Goal: Task Accomplishment & Management: Complete application form

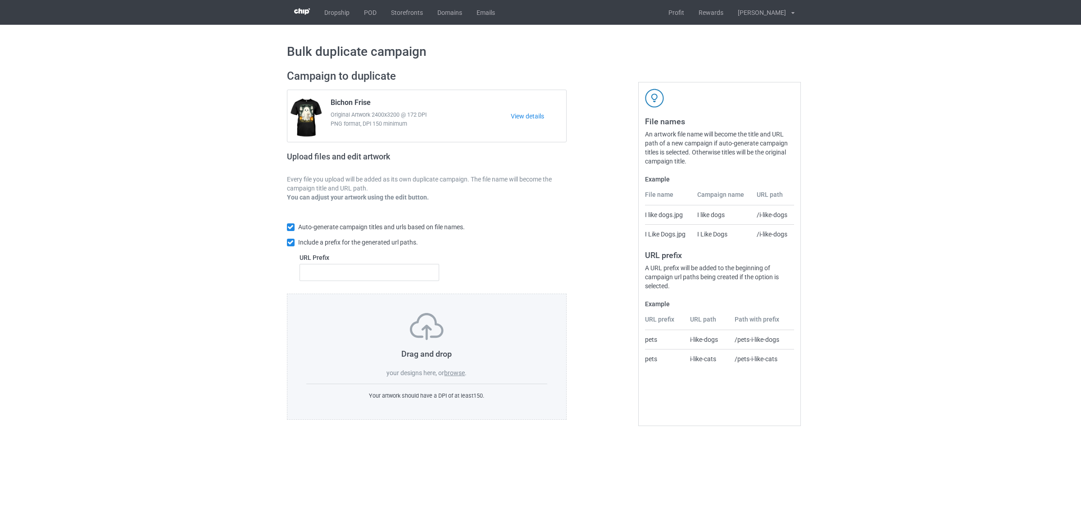
click at [458, 374] on label "browse" at bounding box center [454, 372] width 21 height 7
click at [0, 0] on input "browse" at bounding box center [0, 0] width 0 height 0
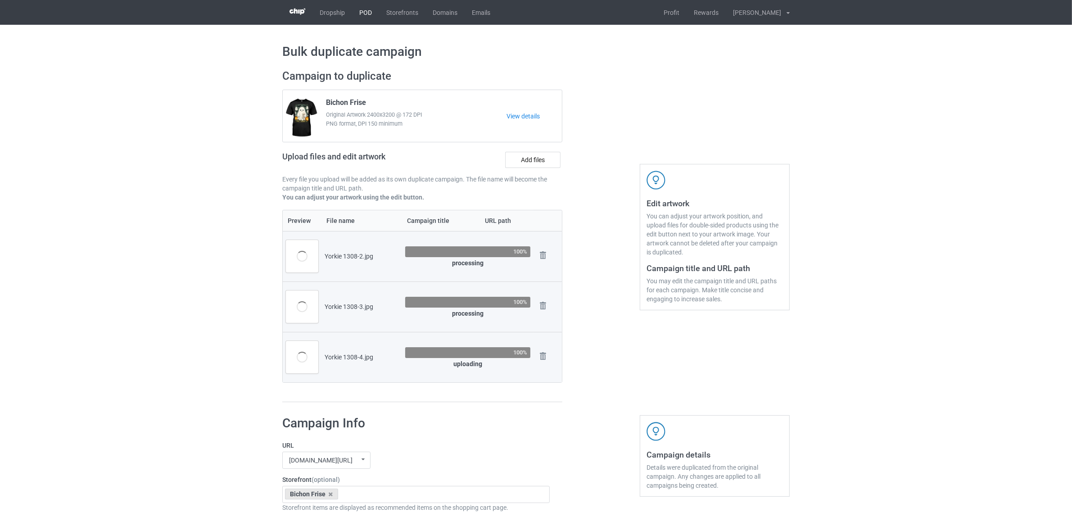
click at [368, 11] on link "POD" at bounding box center [365, 12] width 27 height 25
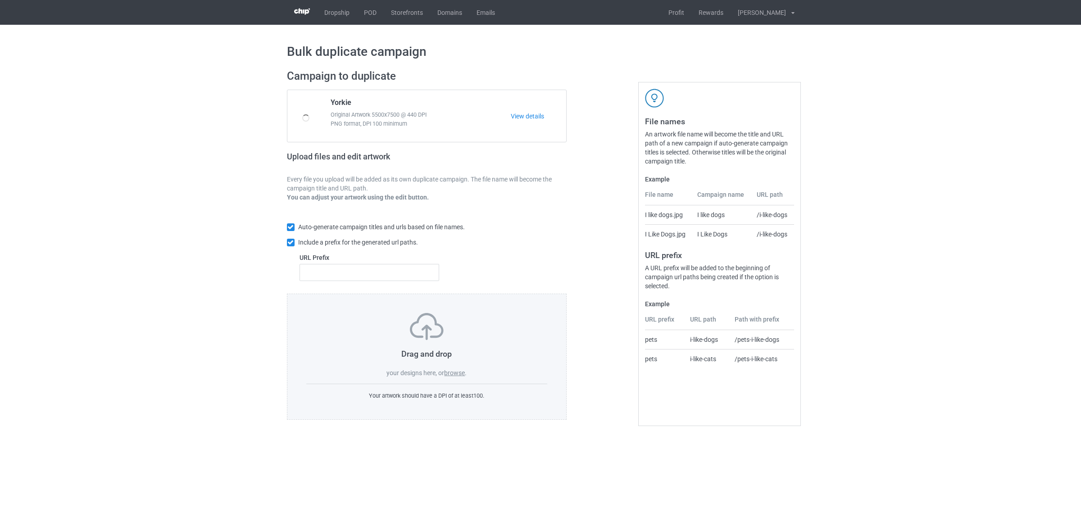
click at [458, 372] on label "browse" at bounding box center [454, 372] width 21 height 7
click at [0, 0] on input "browse" at bounding box center [0, 0] width 0 height 0
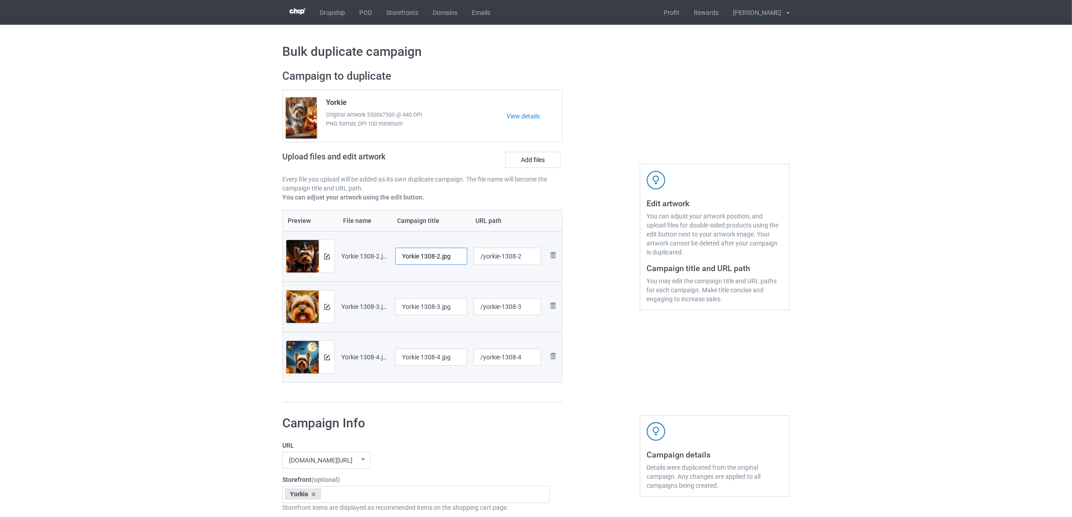
drag, startPoint x: 440, startPoint y: 255, endPoint x: 476, endPoint y: 257, distance: 36.1
click at [476, 257] on tr "Preview and edit artwork Yorkie 1308-2.jpg Yorkie 1308-2.jpg /yorkie-1308-2 Rem…" at bounding box center [422, 256] width 279 height 50
click at [408, 254] on input "Yorkie" at bounding box center [431, 256] width 72 height 17
type input "Yorkie"
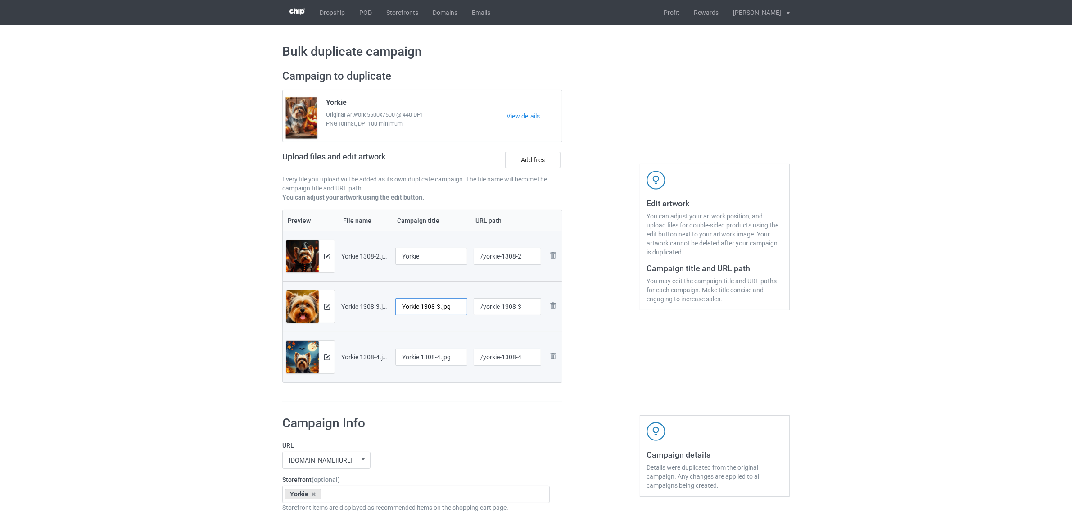
click at [435, 308] on input "Yorkie 1308-3.jpg" at bounding box center [431, 306] width 72 height 17
click at [438, 303] on input "Yorkie 1308-3.jpg" at bounding box center [431, 306] width 72 height 17
drag, startPoint x: 451, startPoint y: 305, endPoint x: 327, endPoint y: 287, distance: 124.6
click at [328, 287] on tr "Preview and edit artwork Yorkie 1308-3.jpg Yorkie 1308-3.jpg /yorkie-1308-3 Rem…" at bounding box center [422, 306] width 279 height 50
paste input "text"
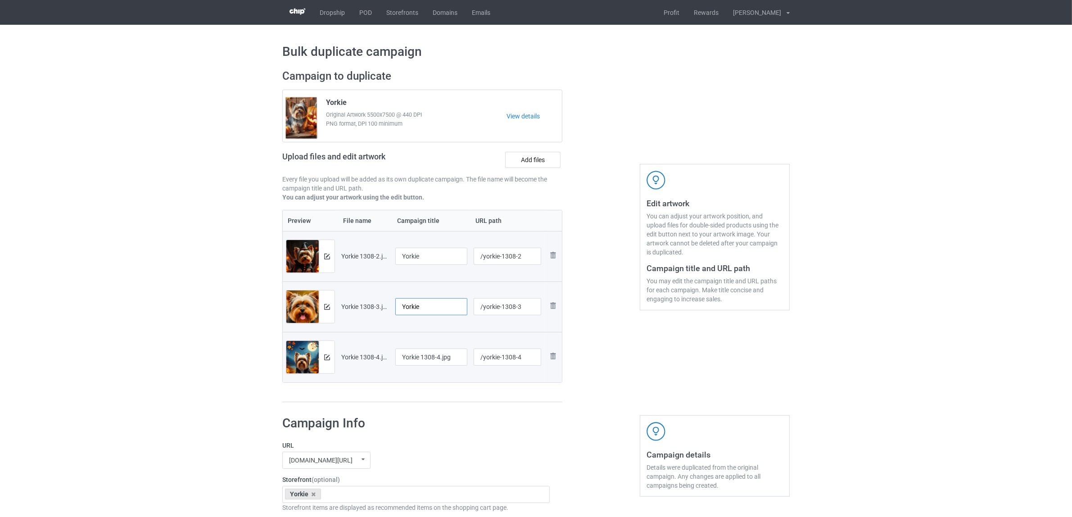
type input "Yorkie"
click at [450, 365] on input "Yorkie 1308-4.jpg" at bounding box center [431, 357] width 72 height 17
drag, startPoint x: 458, startPoint y: 360, endPoint x: 365, endPoint y: 348, distance: 93.2
click at [366, 348] on tr "Preview and edit artwork Yorkie 1308-4.jpg Yorkie 1308-4.jpg /yorkie-1308-4 Rem…" at bounding box center [422, 357] width 279 height 50
paste input "text"
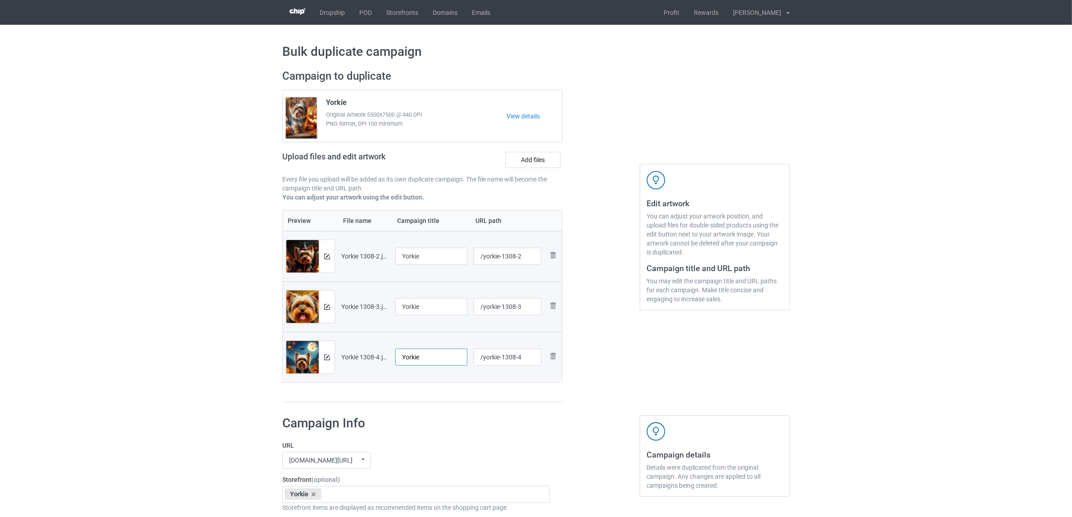
type input "Yorkie"
click at [444, 424] on h1 "Campaign Info" at bounding box center [415, 423] width 267 height 16
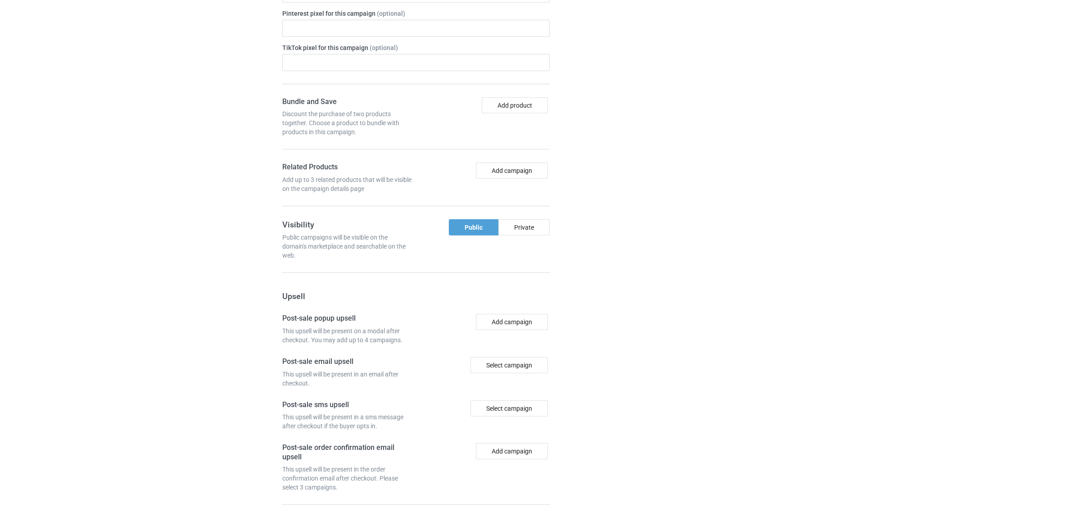
scroll to position [733, 0]
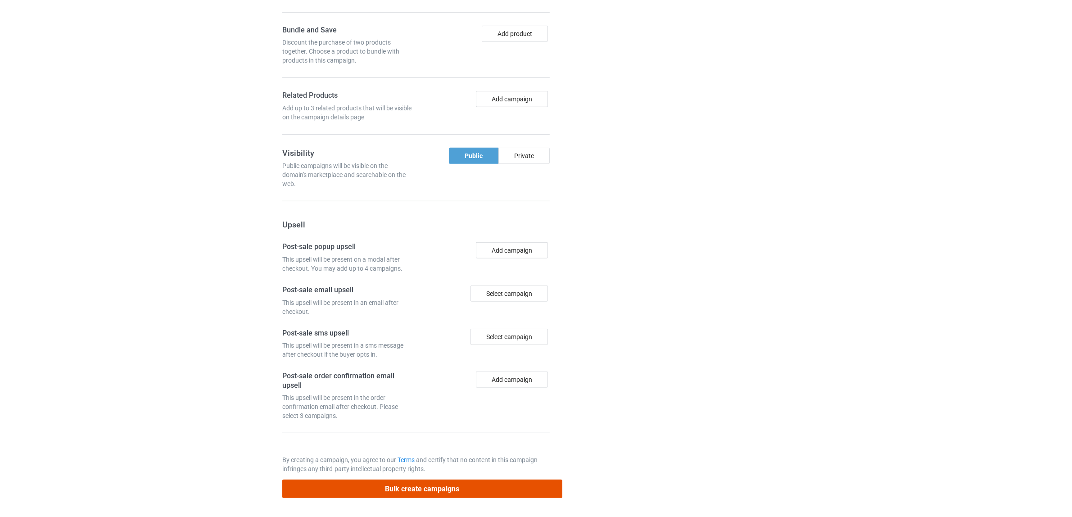
click at [437, 483] on button "Bulk create campaigns" at bounding box center [422, 489] width 280 height 18
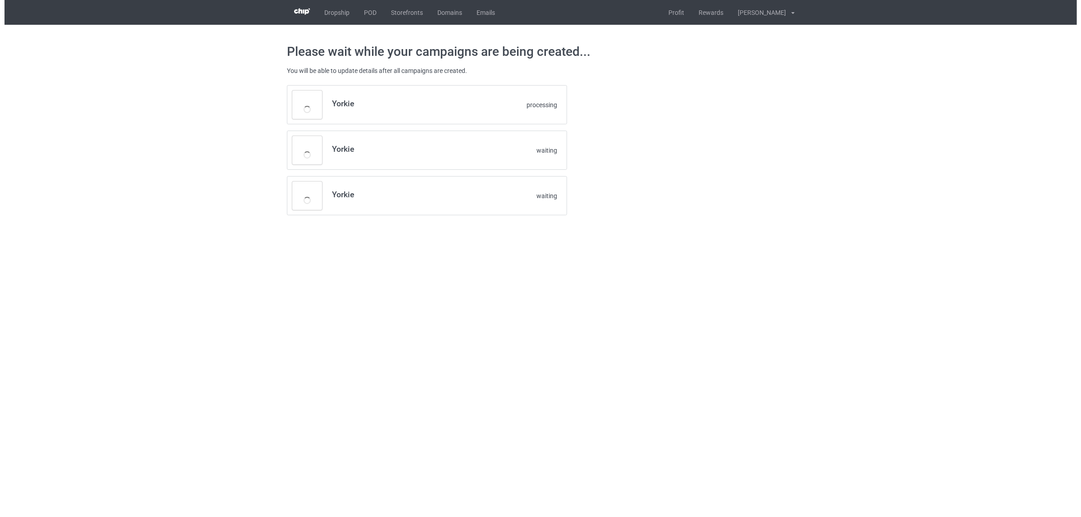
scroll to position [0, 0]
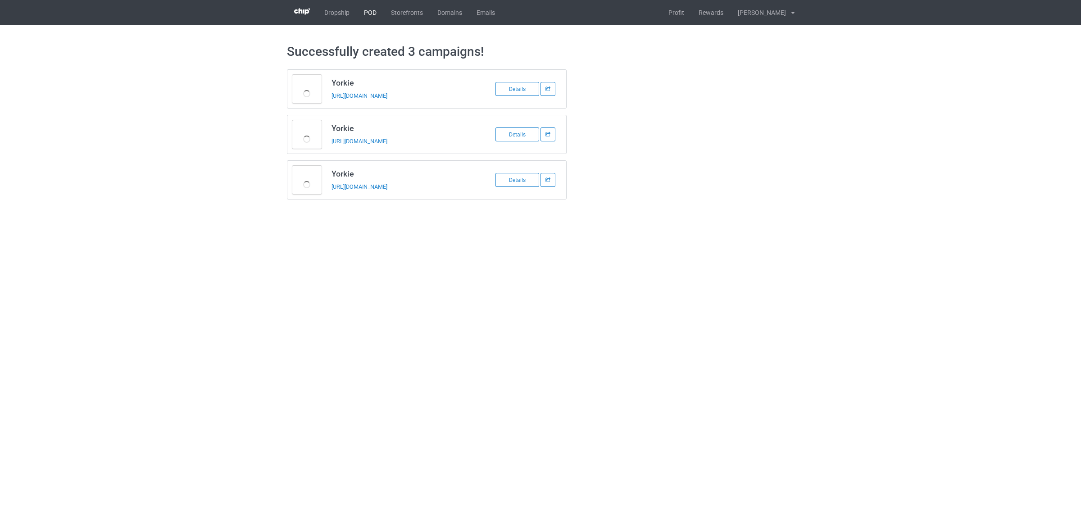
click at [367, 14] on link "POD" at bounding box center [370, 12] width 27 height 25
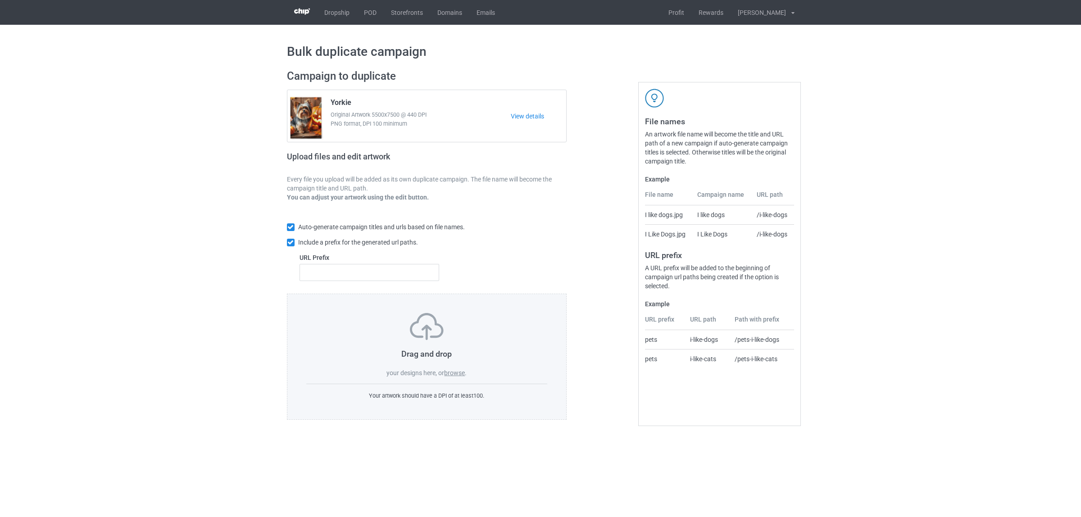
click at [456, 374] on label "browse" at bounding box center [454, 372] width 21 height 7
click at [0, 0] on input "browse" at bounding box center [0, 0] width 0 height 0
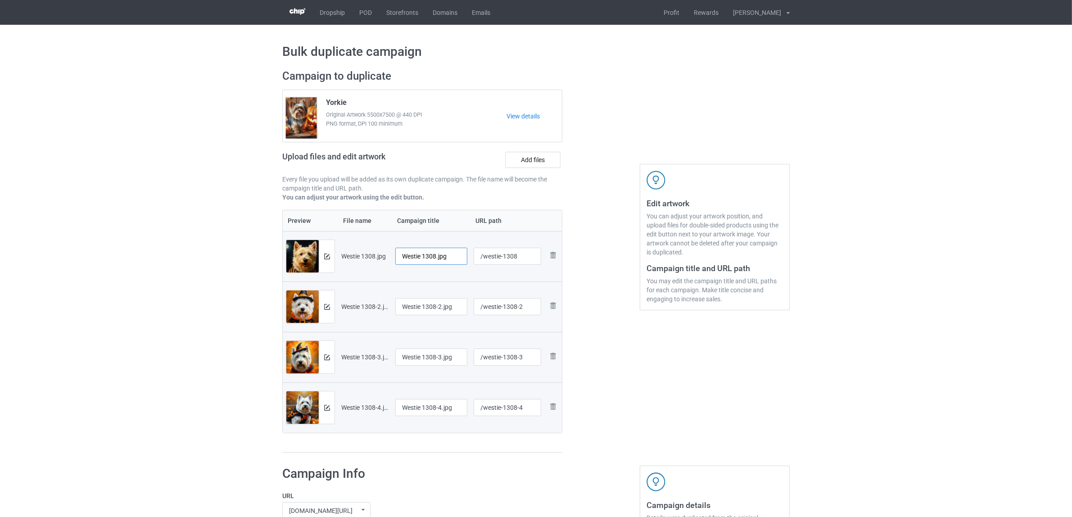
drag, startPoint x: 425, startPoint y: 257, endPoint x: 462, endPoint y: 260, distance: 37.9
click at [462, 260] on input "Westie 1308.jpg" at bounding box center [431, 256] width 72 height 17
click at [415, 258] on input "Westie" at bounding box center [431, 256] width 72 height 17
type input "Westie"
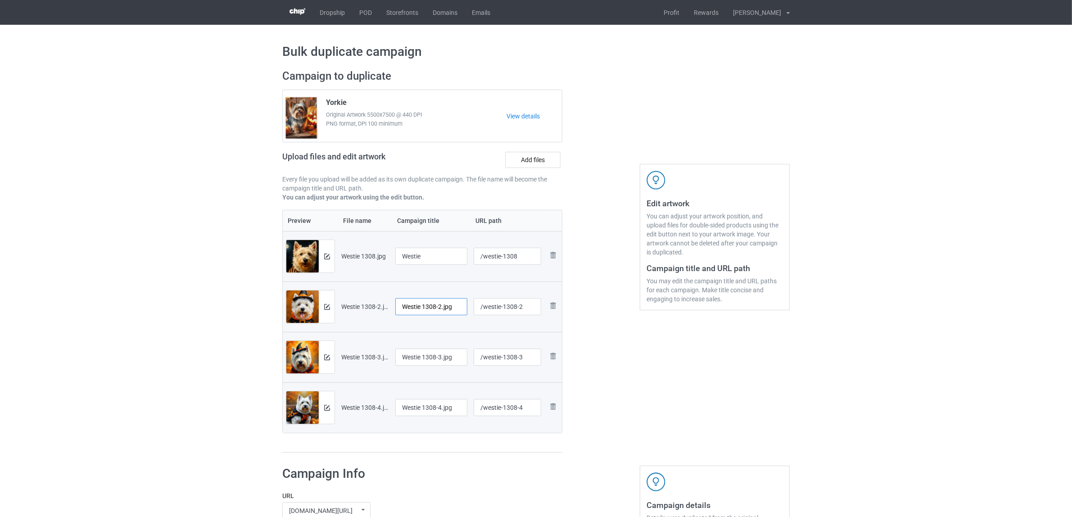
click at [422, 305] on input "Westie 1308-2.jpg" at bounding box center [431, 306] width 72 height 17
paste input "text"
type input "Westie"
click at [421, 356] on input "Westie 1308-3.jpg" at bounding box center [431, 357] width 72 height 17
paste input "text"
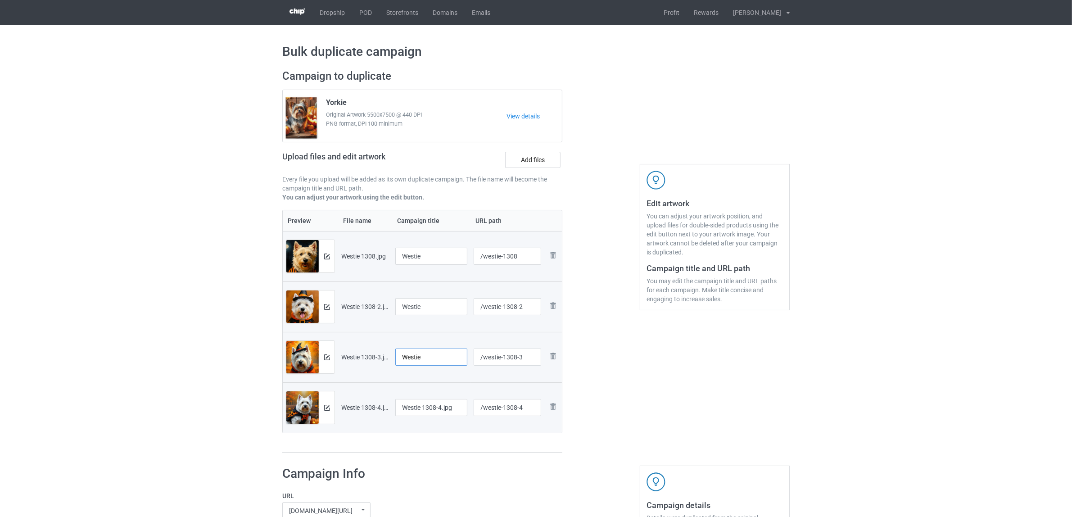
type input "Westie"
click at [425, 401] on input "Westie 1308-4.jpg" at bounding box center [431, 407] width 72 height 17
paste input "text"
type input "Westie"
click at [430, 445] on div "Preview File name Campaign title URL path Preview and edit artwork Westie 1308.…" at bounding box center [422, 331] width 280 height 243
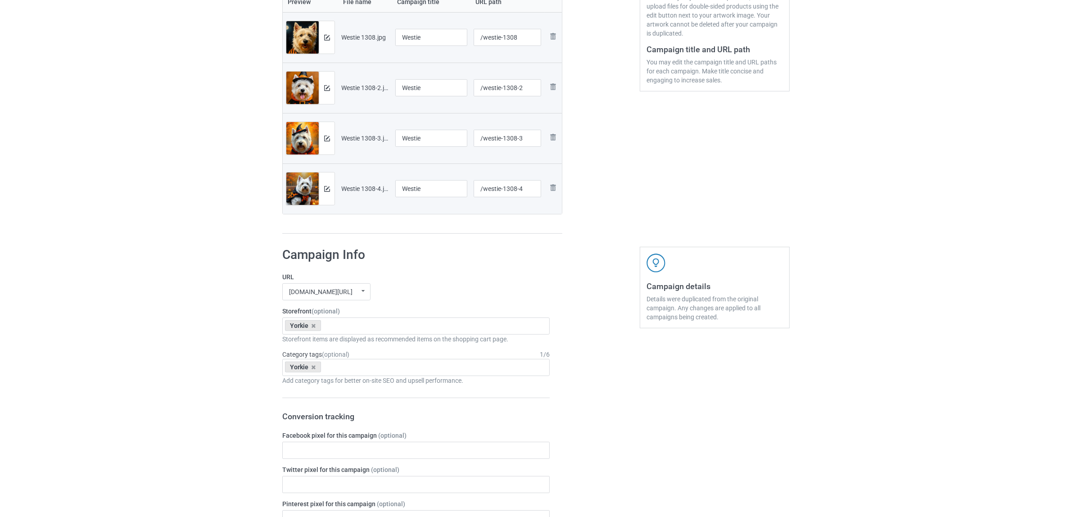
scroll to position [225, 0]
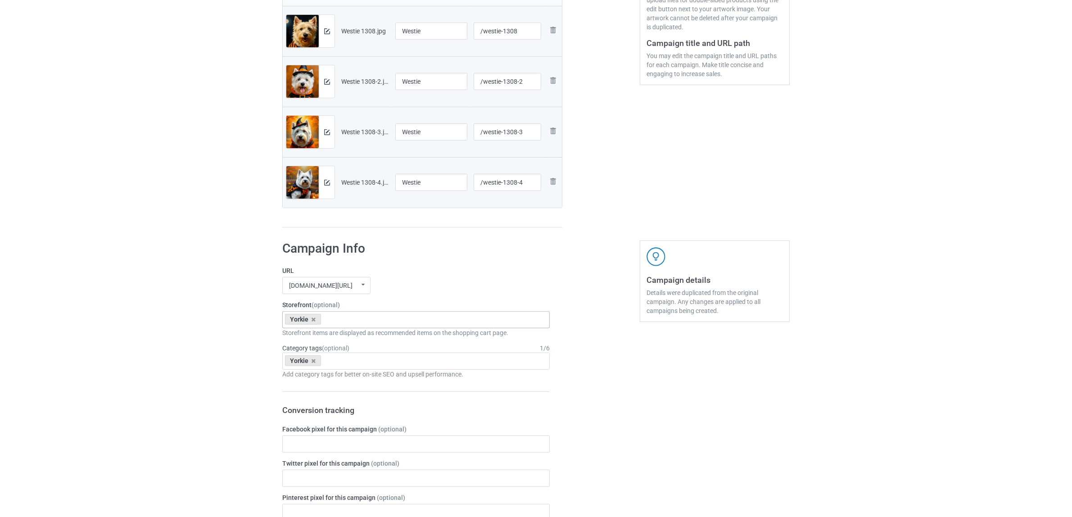
click at [310, 319] on div "Yorkie" at bounding box center [303, 319] width 36 height 11
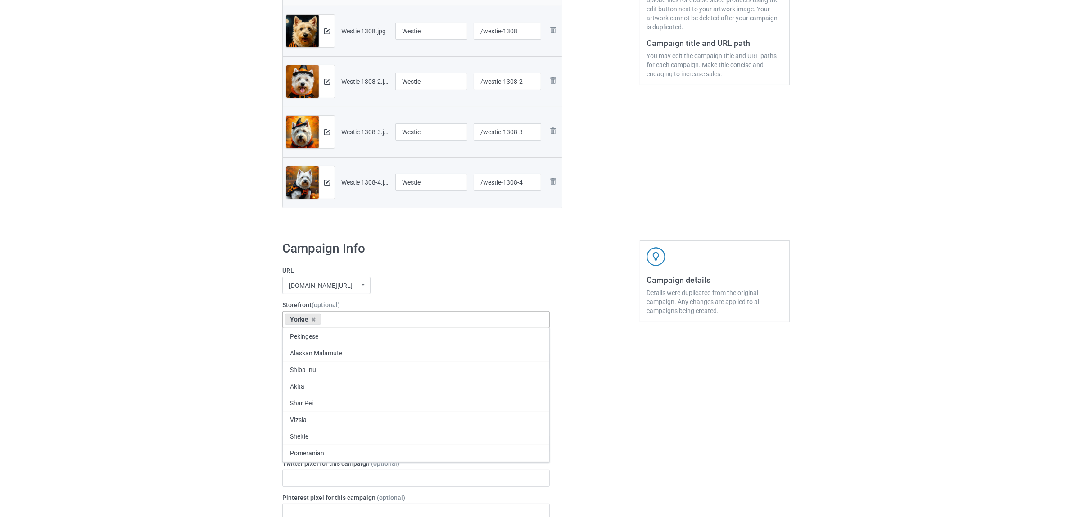
click at [316, 319] on div "Yorkie" at bounding box center [303, 319] width 36 height 11
click at [313, 319] on icon at bounding box center [314, 320] width 5 height 6
paste input "Westie"
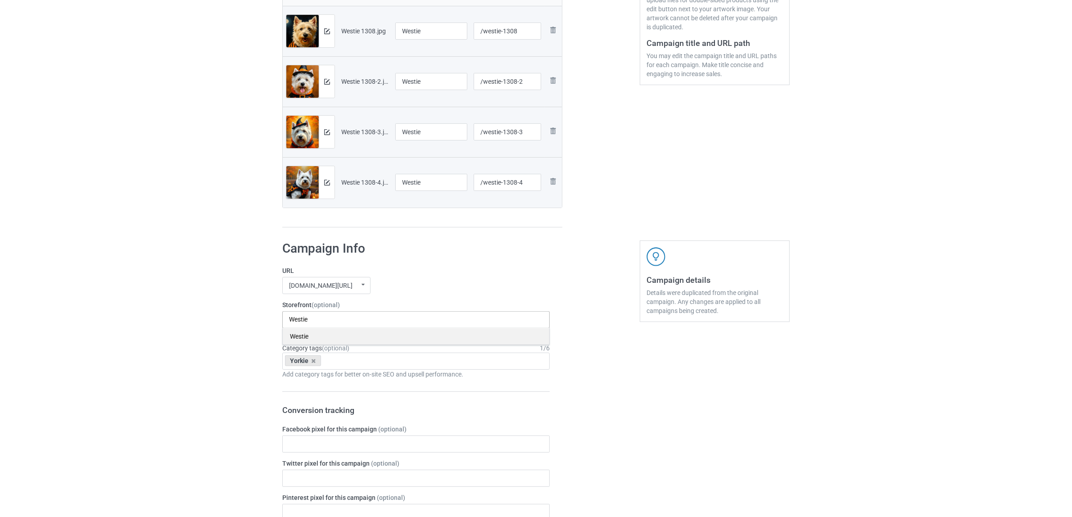
type input "Westie"
click at [308, 336] on div "Westie" at bounding box center [416, 336] width 267 height 17
click at [313, 361] on icon at bounding box center [314, 361] width 5 height 6
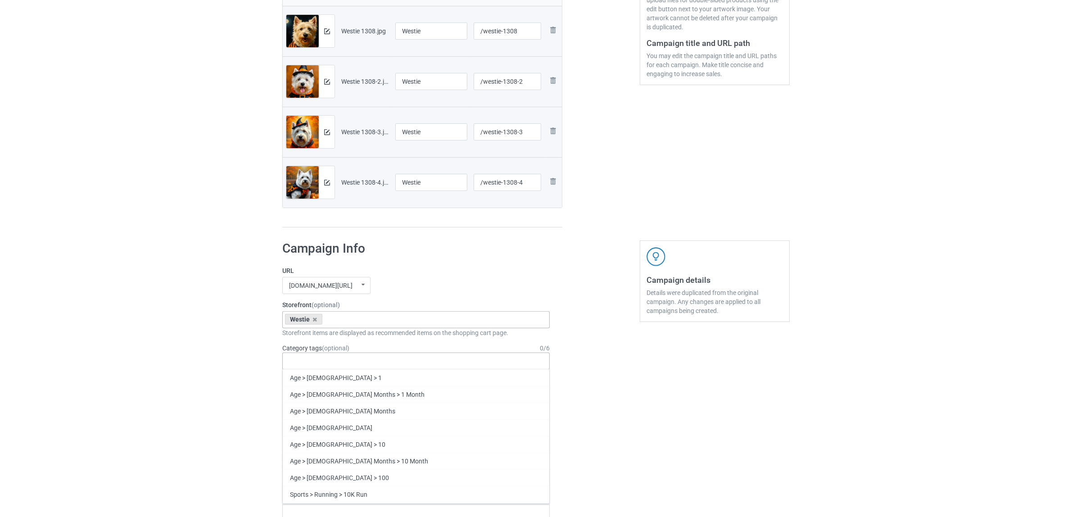
paste input "Westie"
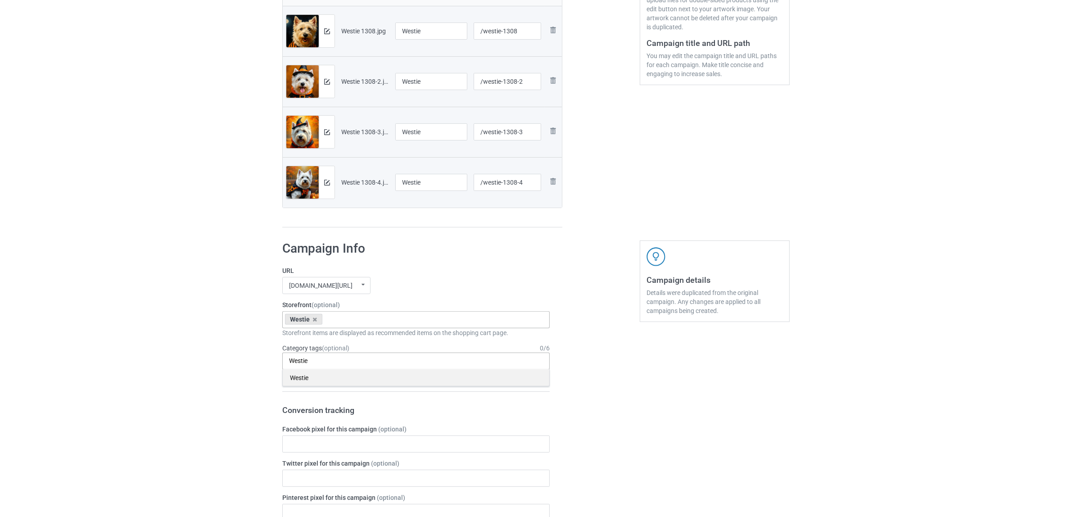
type input "Westie"
click at [306, 382] on div "Westie" at bounding box center [416, 377] width 267 height 17
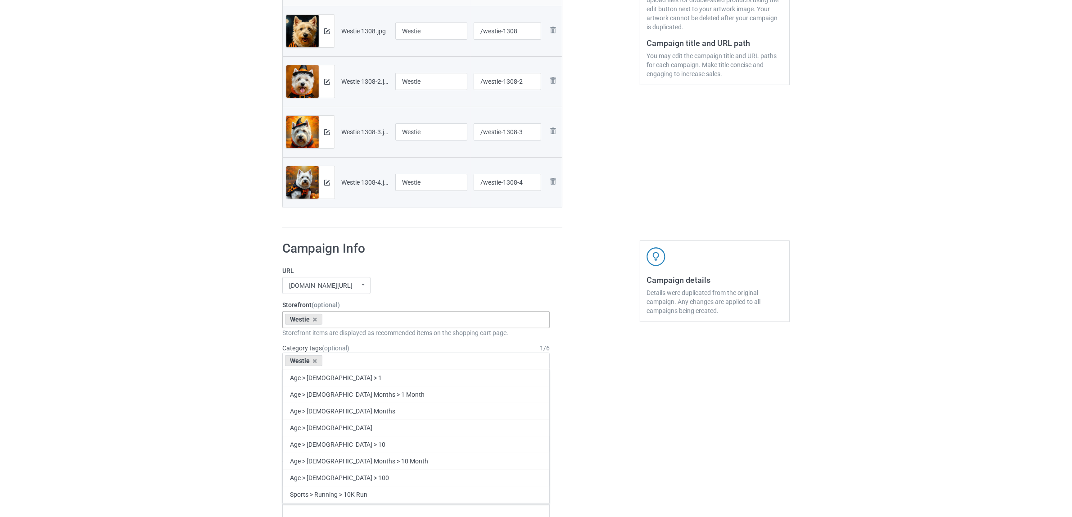
click at [181, 363] on div "Bulk duplicate campaign Campaign to duplicate Yorkie Original Artwork 5500x7500…" at bounding box center [536, 436] width 1072 height 1273
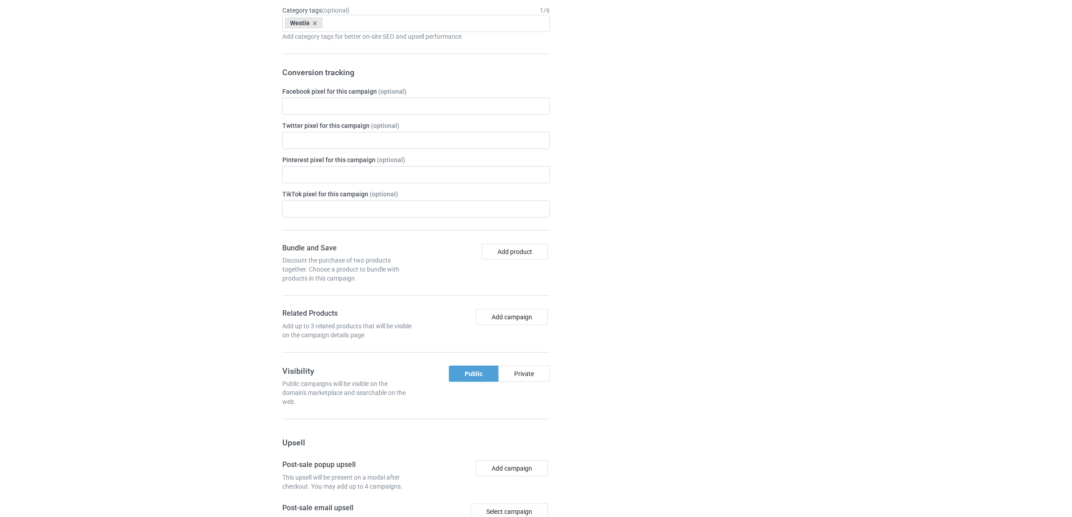
scroll to position [784, 0]
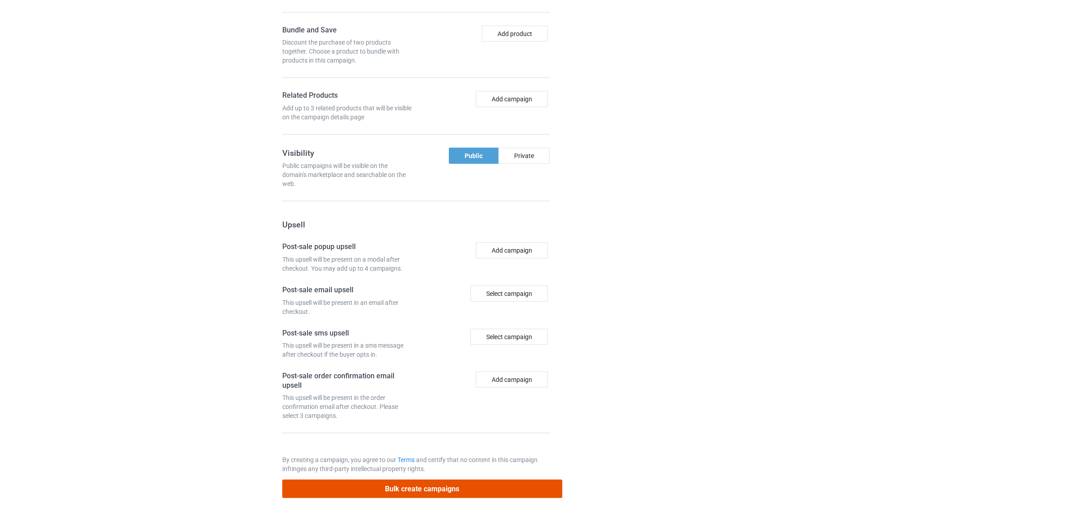
click at [419, 483] on button "Bulk create campaigns" at bounding box center [422, 489] width 280 height 18
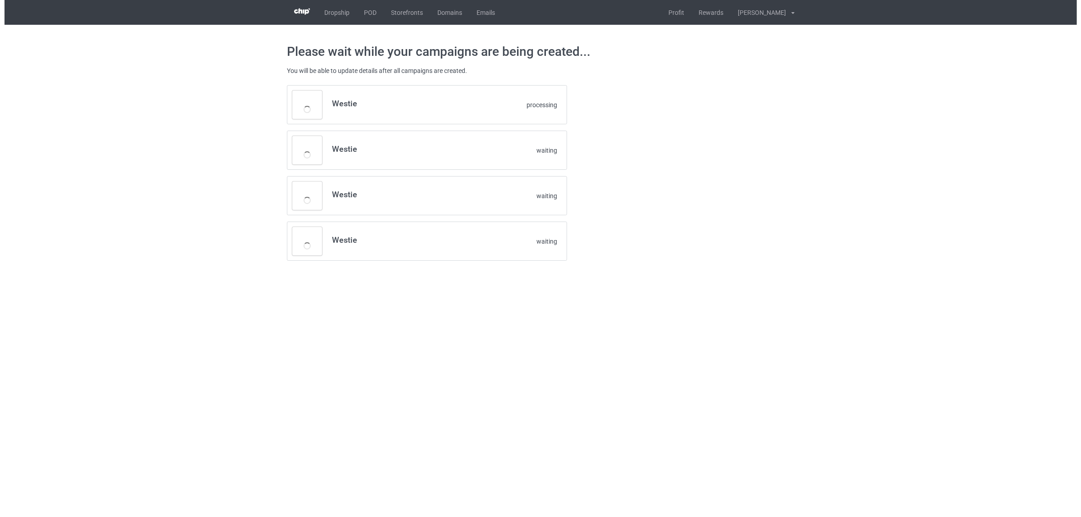
scroll to position [0, 0]
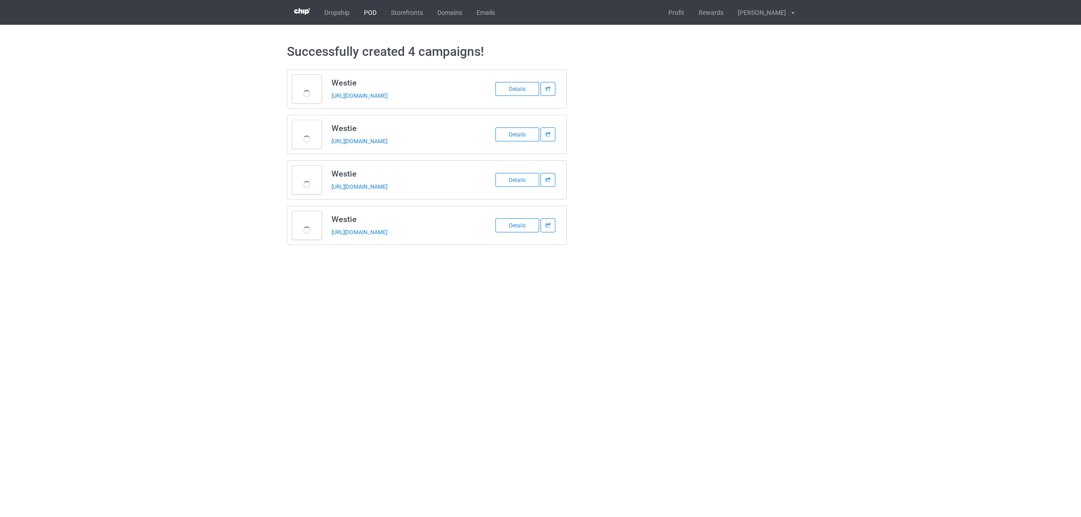
click at [368, 12] on link "POD" at bounding box center [370, 12] width 27 height 25
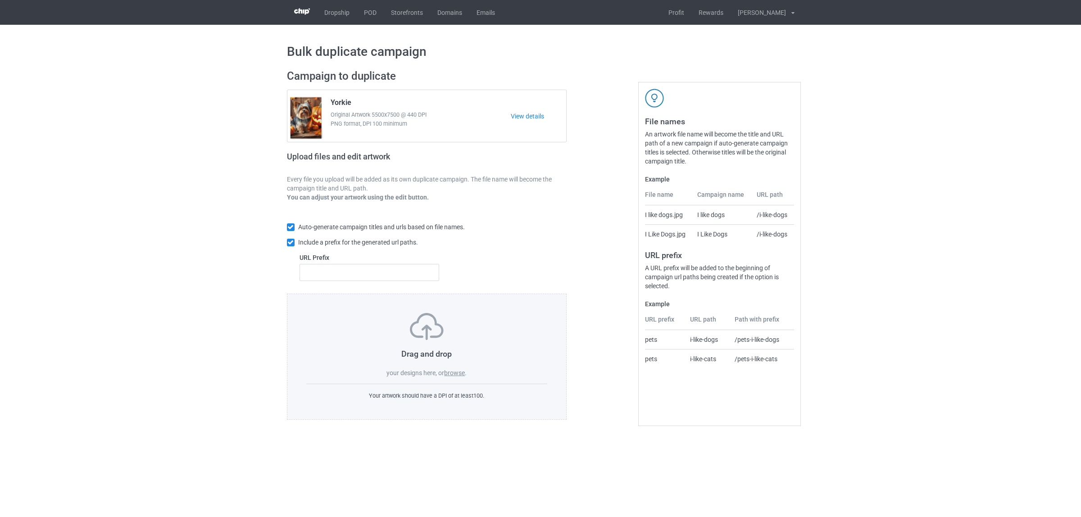
click at [453, 371] on label "browse" at bounding box center [454, 372] width 21 height 7
click at [0, 0] on input "browse" at bounding box center [0, 0] width 0 height 0
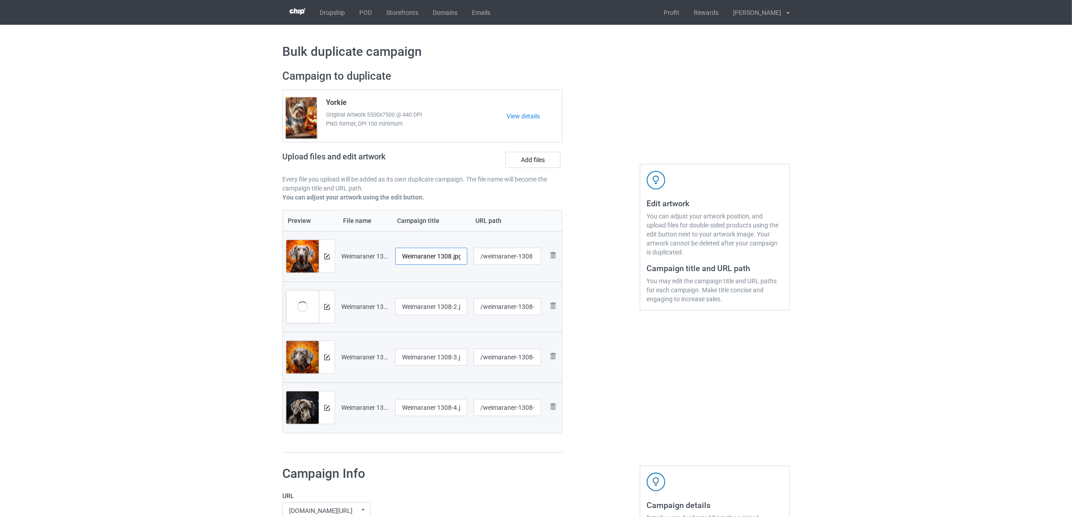
scroll to position [0, 1]
drag, startPoint x: 438, startPoint y: 255, endPoint x: 480, endPoint y: 255, distance: 41.9
click at [480, 255] on tr "Preview and edit artwork Weimaraner 1308.jpg Weimaraner 1308.jpg /weimaraner-13…" at bounding box center [422, 256] width 279 height 50
click at [422, 259] on input "Weimaraner" at bounding box center [431, 256] width 72 height 17
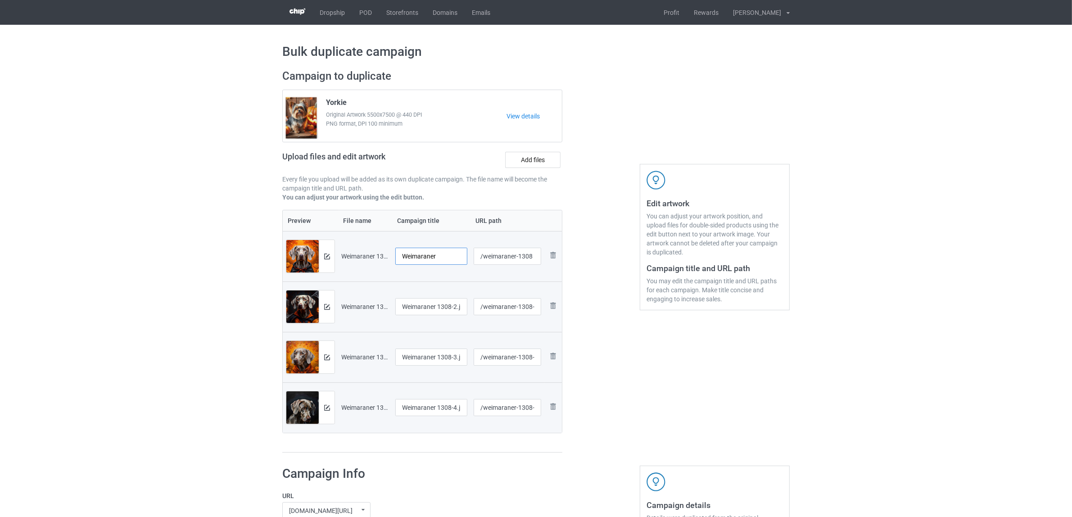
click at [422, 259] on input "Weimaraner" at bounding box center [431, 256] width 72 height 17
type input "Weimaraner"
click at [433, 302] on input "Weimaraner 1308-2.jpg" at bounding box center [431, 306] width 72 height 17
paste input "text"
type input "Weimaraner"
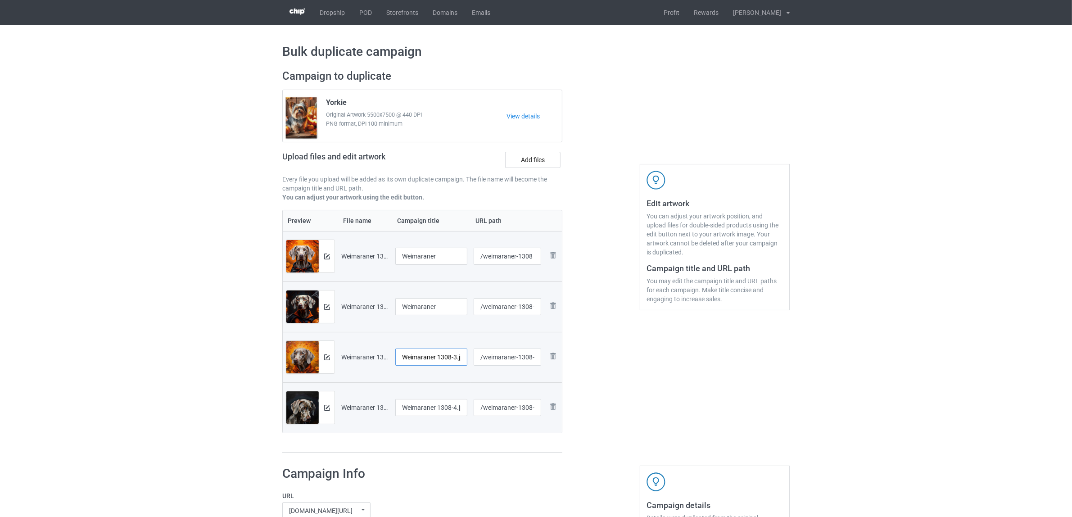
click at [420, 351] on input "Weimaraner 1308-3.jpg" at bounding box center [431, 357] width 72 height 17
paste input "text"
type input "Weimaraner"
click at [422, 408] on input "Weimaraner 1308-4.jpg" at bounding box center [431, 407] width 72 height 17
paste input "text"
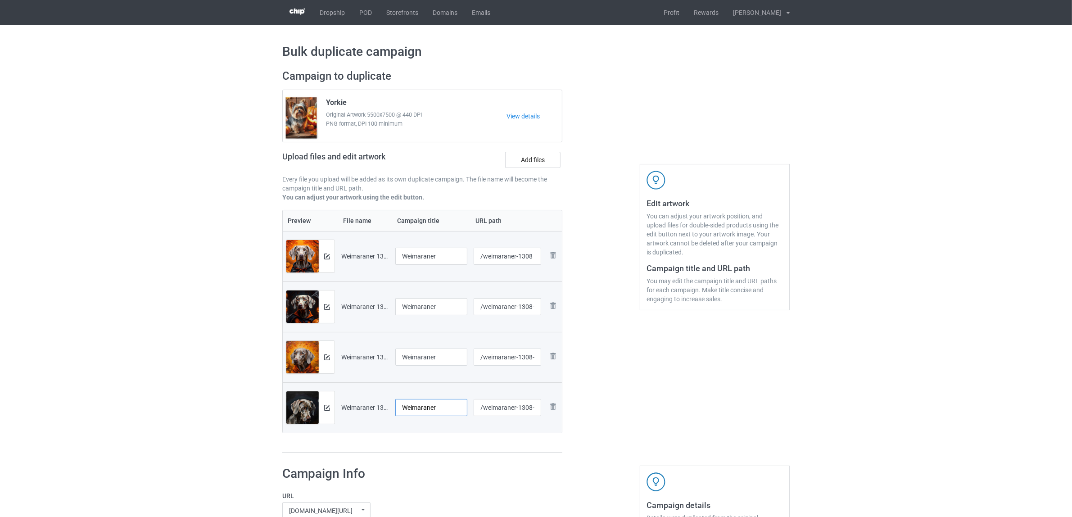
type input "Weimaraner"
click at [429, 447] on div "Preview File name Campaign title URL path Preview and edit artwork Weimaraner 1…" at bounding box center [422, 331] width 280 height 243
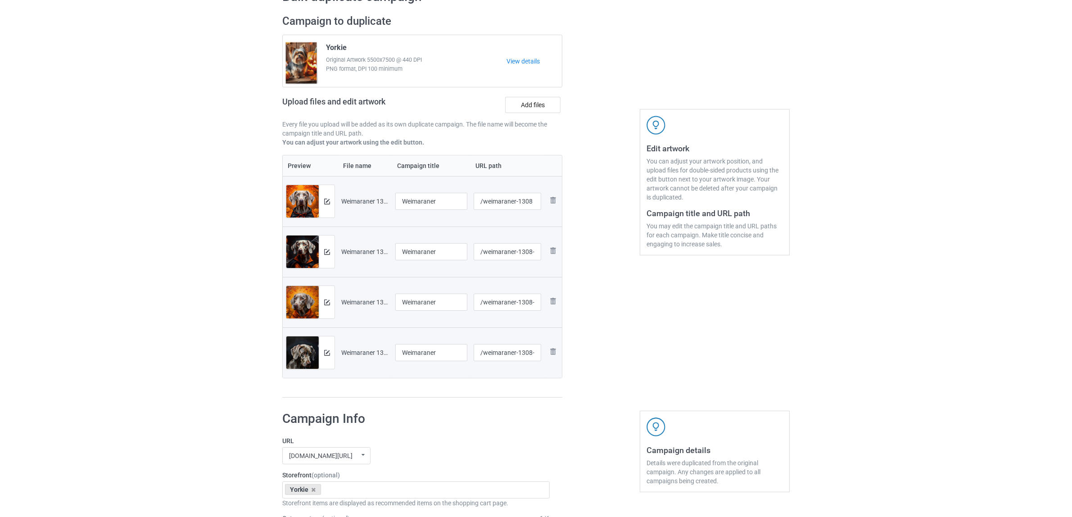
scroll to position [169, 0]
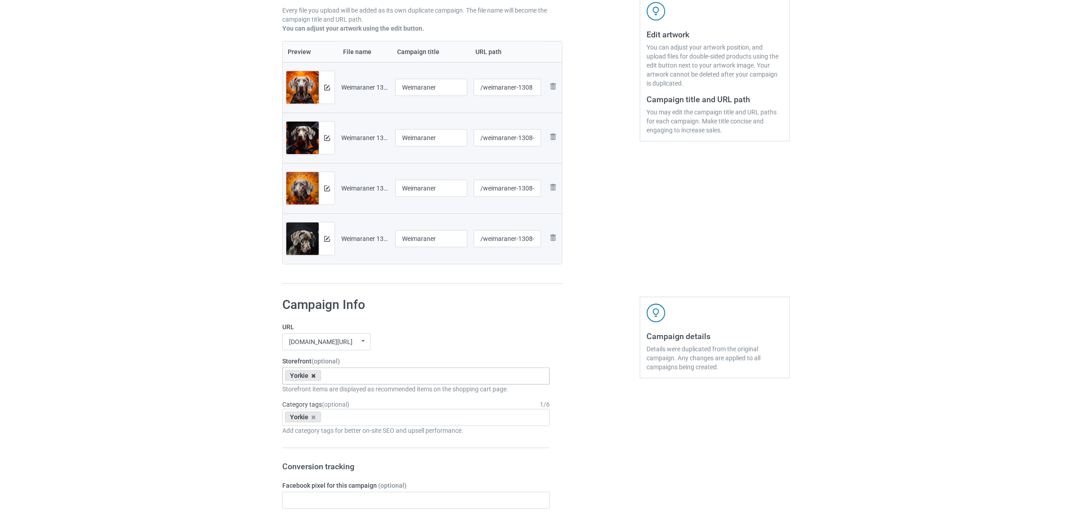
click at [312, 375] on icon at bounding box center [314, 376] width 5 height 6
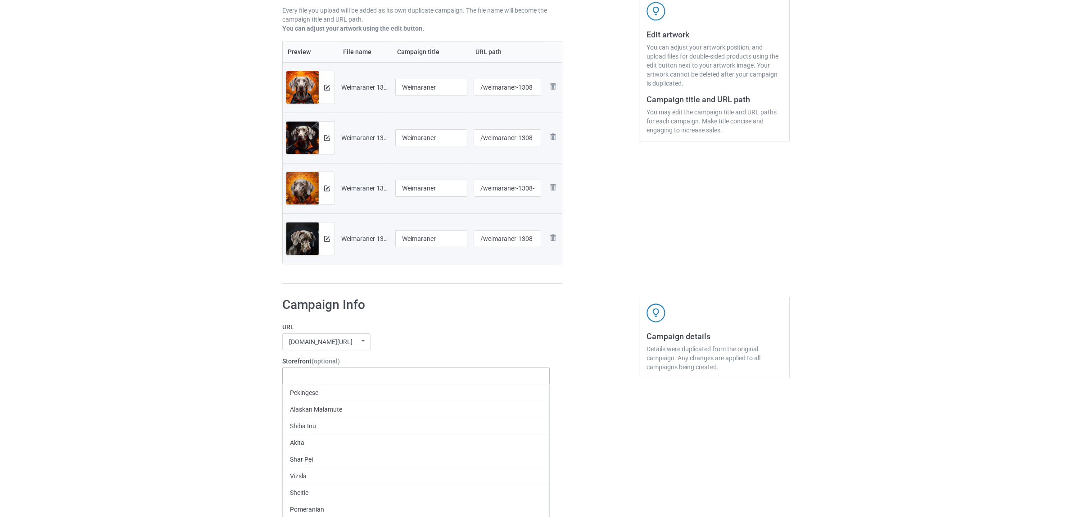
paste input "Weimaraner"
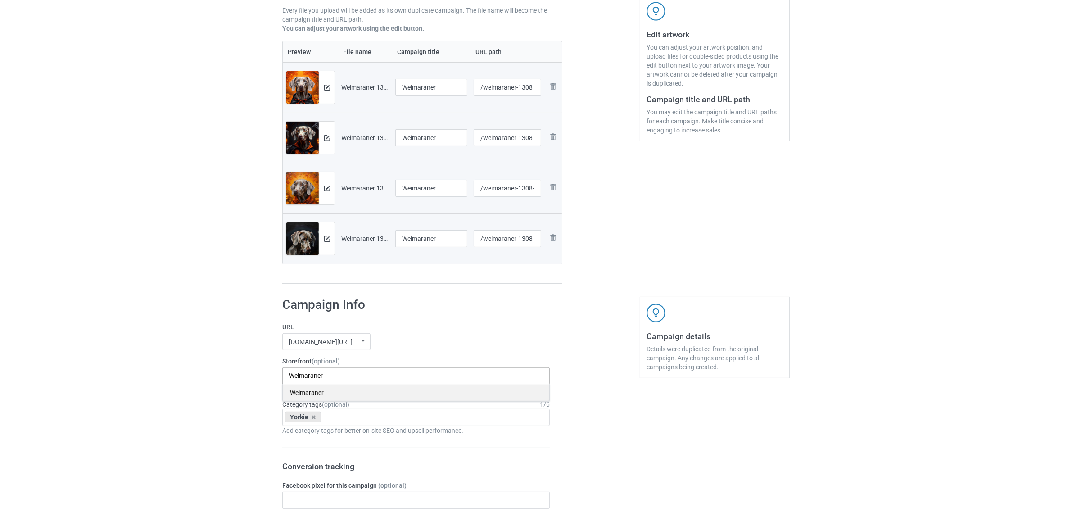
type input "Weimaraner"
click at [312, 392] on div "Weimaraner" at bounding box center [416, 392] width 267 height 17
click at [312, 417] on icon at bounding box center [314, 417] width 5 height 6
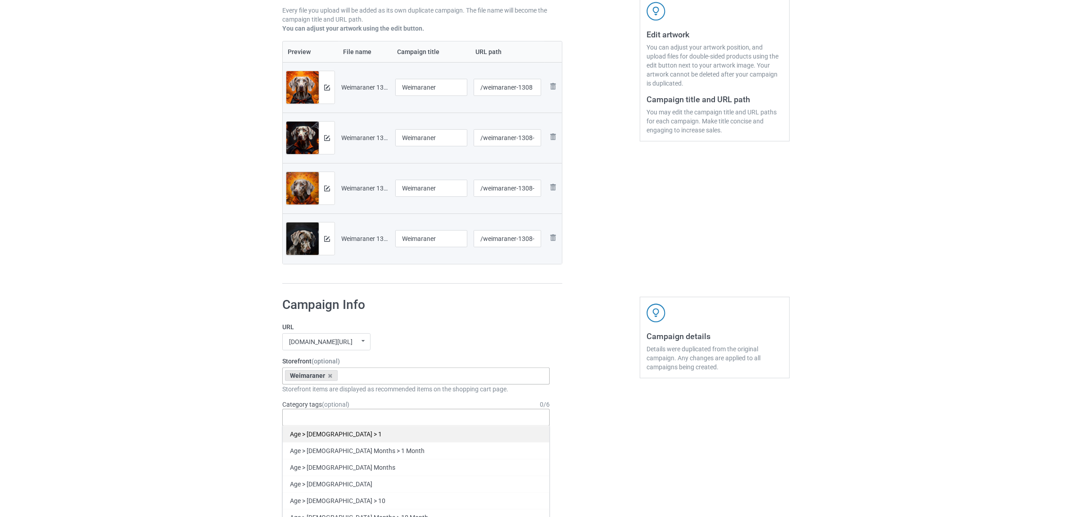
paste input "Weimaraner"
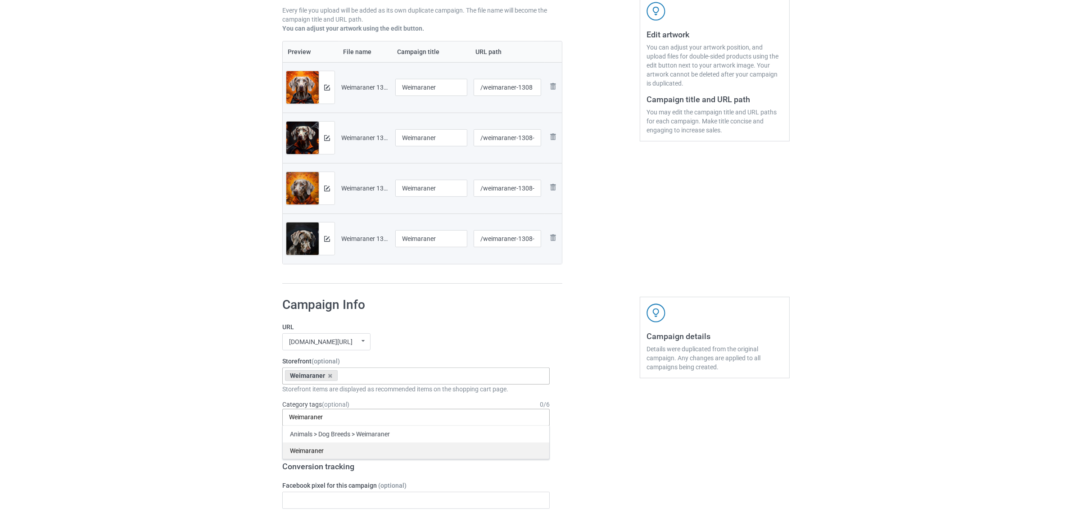
type input "Weimaraner"
click at [315, 451] on div "Weimaraner" at bounding box center [416, 450] width 267 height 17
click at [197, 425] on div "Bulk duplicate campaign Campaign to duplicate Yorkie Original Artwork 5500x7500…" at bounding box center [536, 492] width 1072 height 1273
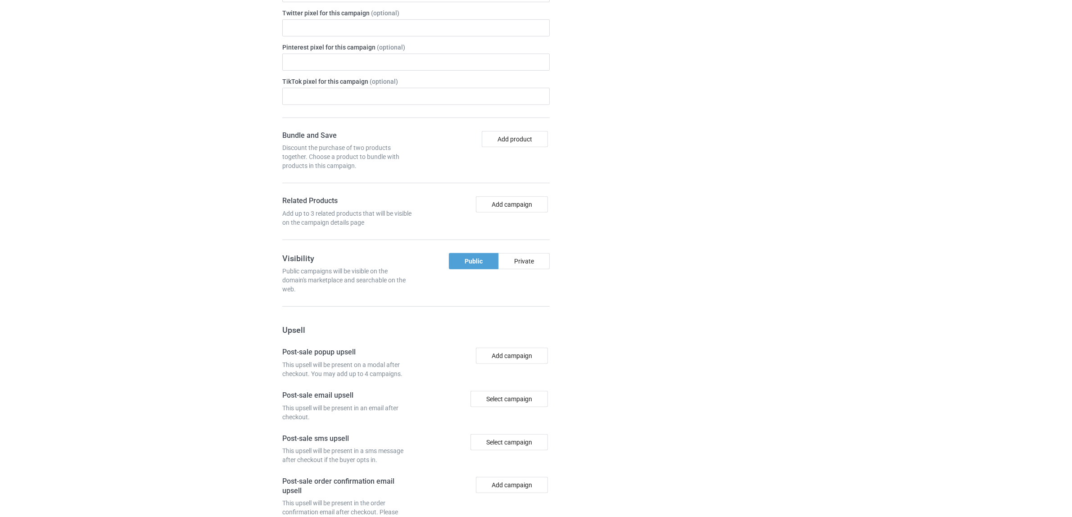
scroll to position [784, 0]
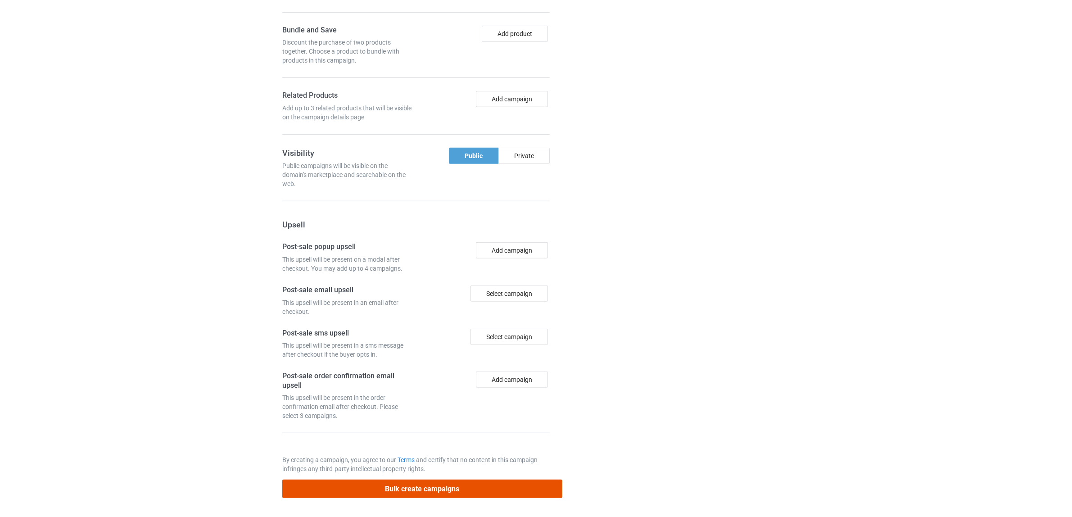
click at [409, 489] on button "Bulk create campaigns" at bounding box center [422, 489] width 280 height 18
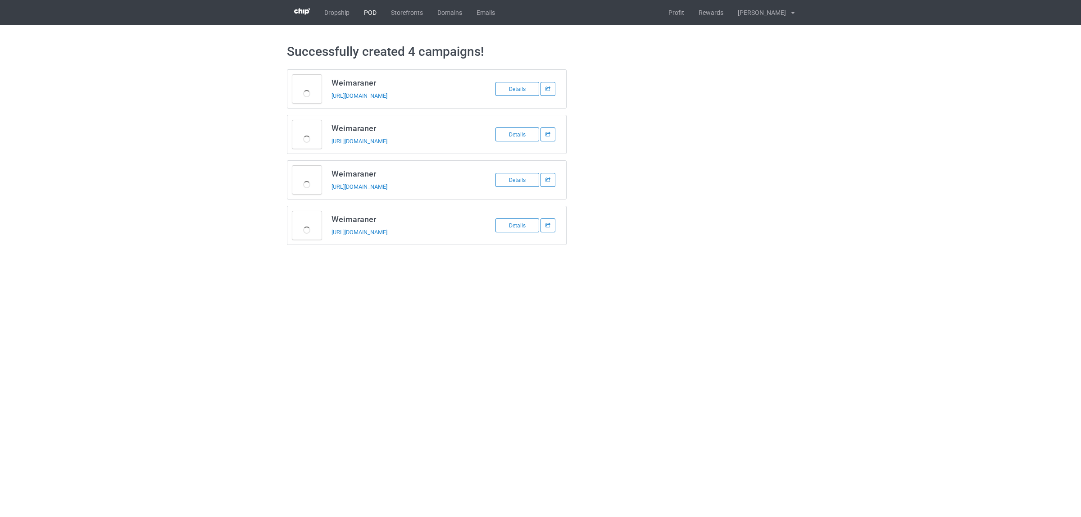
click at [361, 14] on link "POD" at bounding box center [370, 12] width 27 height 25
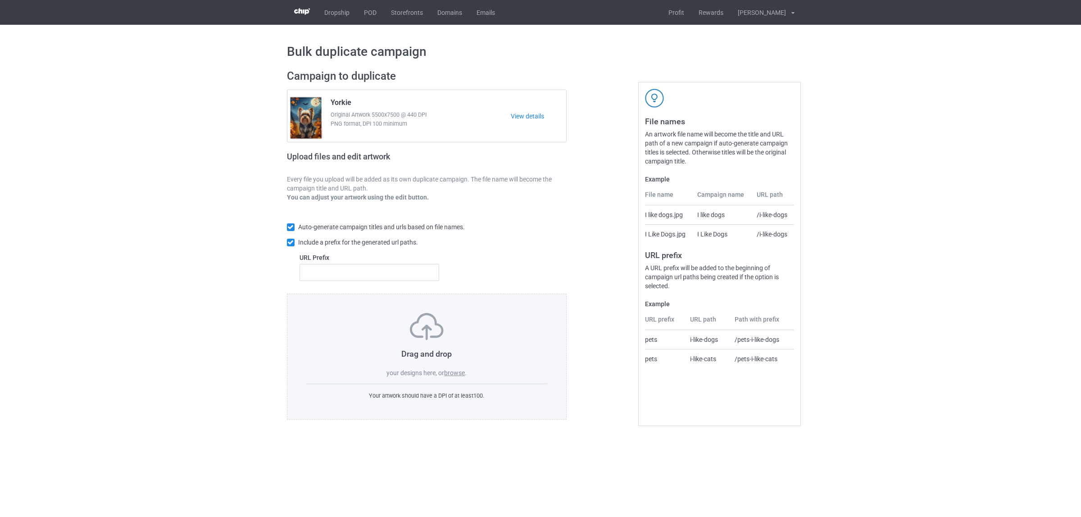
click at [455, 375] on label "browse" at bounding box center [454, 372] width 21 height 7
click at [0, 0] on input "browse" at bounding box center [0, 0] width 0 height 0
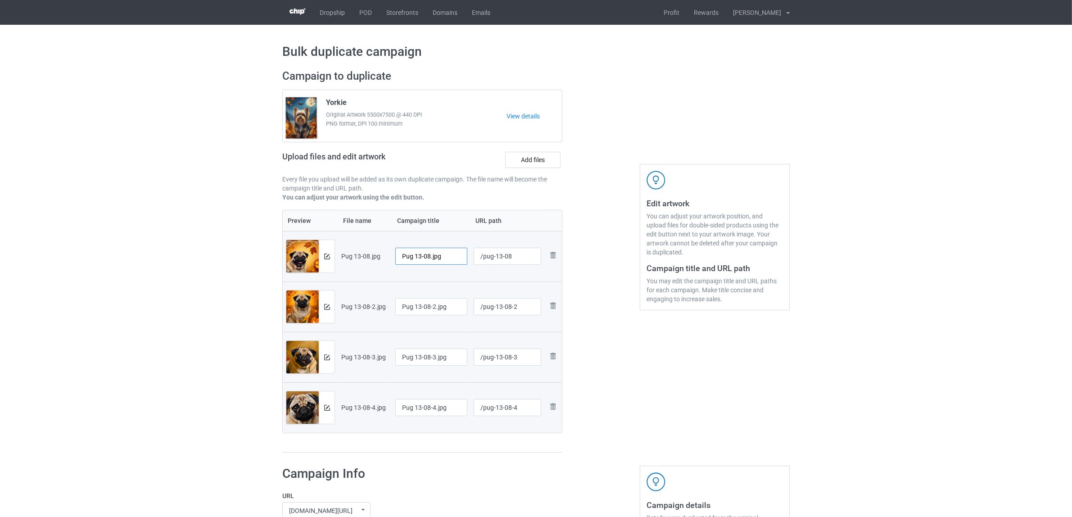
drag, startPoint x: 416, startPoint y: 255, endPoint x: 451, endPoint y: 259, distance: 35.4
click at [451, 259] on input "Pug 13-08.jpg" at bounding box center [431, 256] width 72 height 17
drag, startPoint x: 431, startPoint y: 253, endPoint x: 329, endPoint y: 246, distance: 102.5
click at [329, 246] on tr "Preview and edit artwork Pug 13-08.jpg Pug /pug-13-08 Remove file" at bounding box center [422, 256] width 279 height 50
type input "Pug"
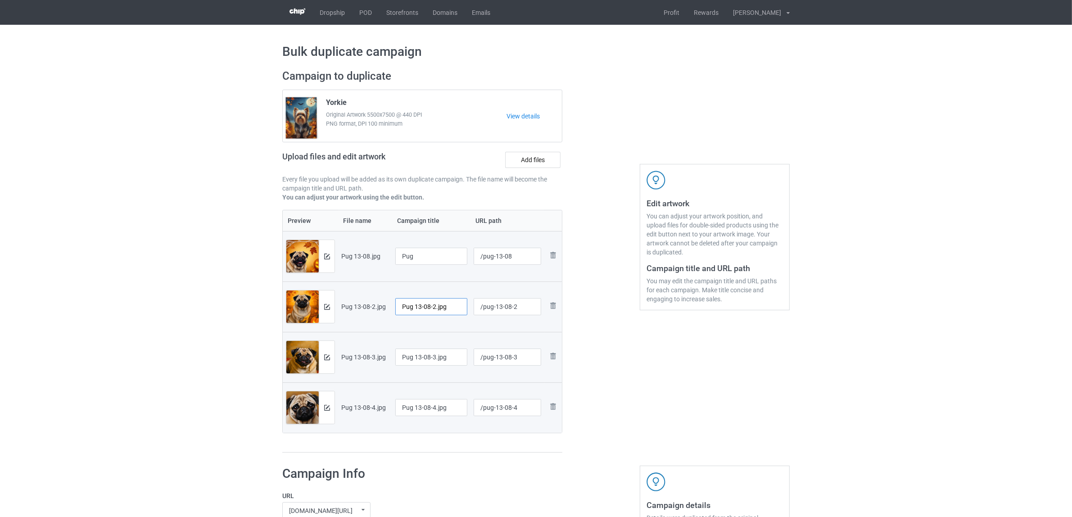
click at [423, 304] on input "Pug 13-08-2.jpg" at bounding box center [431, 306] width 72 height 17
paste input "text"
type input "Pug"
click at [431, 361] on input "Pug 13-08-3.jpg" at bounding box center [431, 357] width 72 height 17
paste input "text"
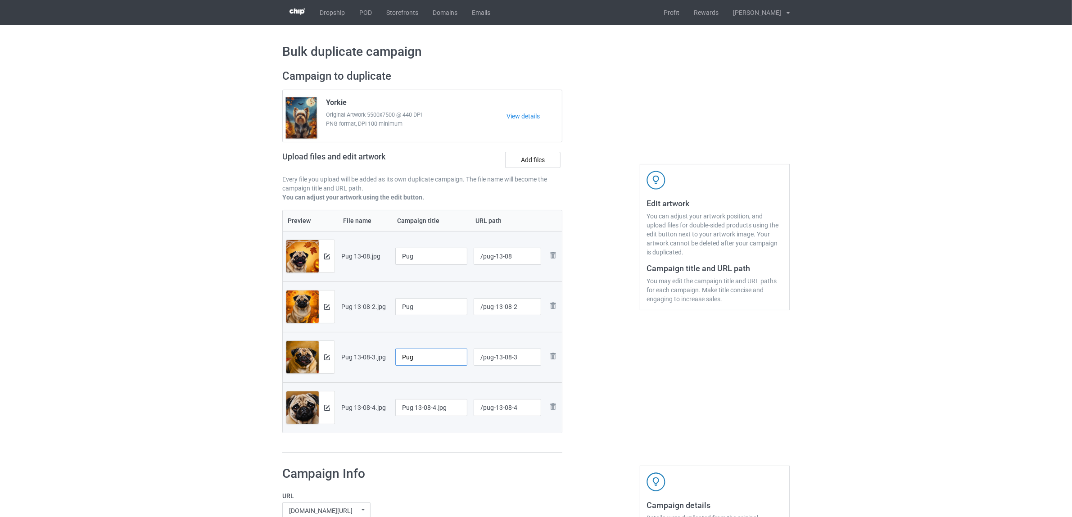
type input "Pug"
click at [437, 412] on input "Pug 13-08-4.jpg" at bounding box center [431, 407] width 72 height 17
paste input "text"
type input "Pug"
click at [435, 447] on div "Preview File name Campaign title URL path Preview and edit artwork Pug 13-08.jp…" at bounding box center [422, 331] width 280 height 243
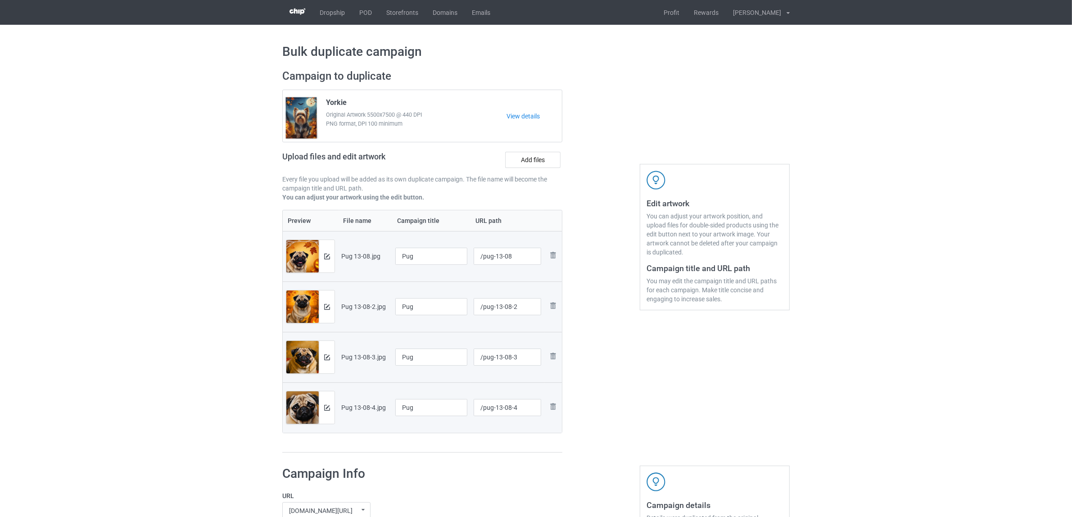
scroll to position [225, 0]
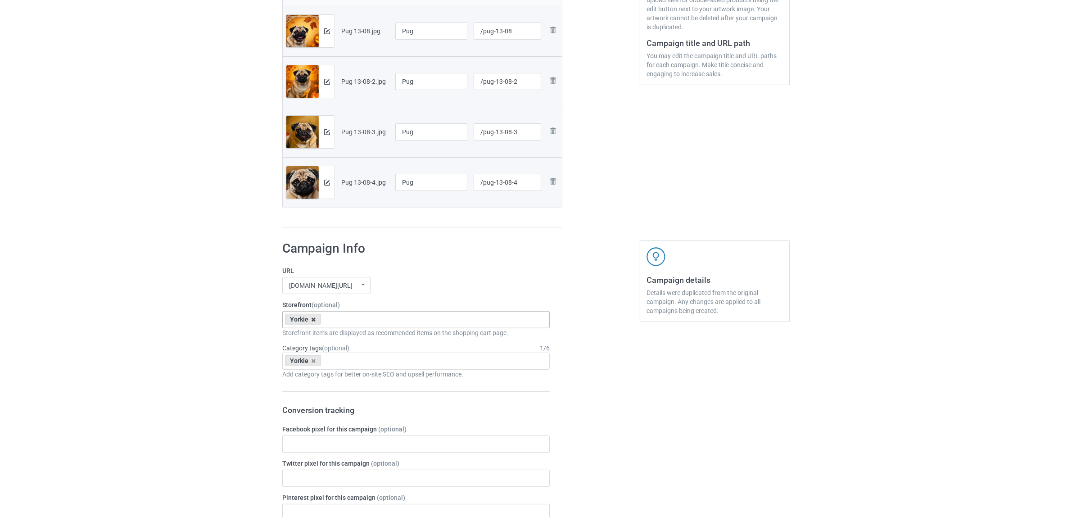
click at [315, 322] on icon at bounding box center [314, 320] width 5 height 6
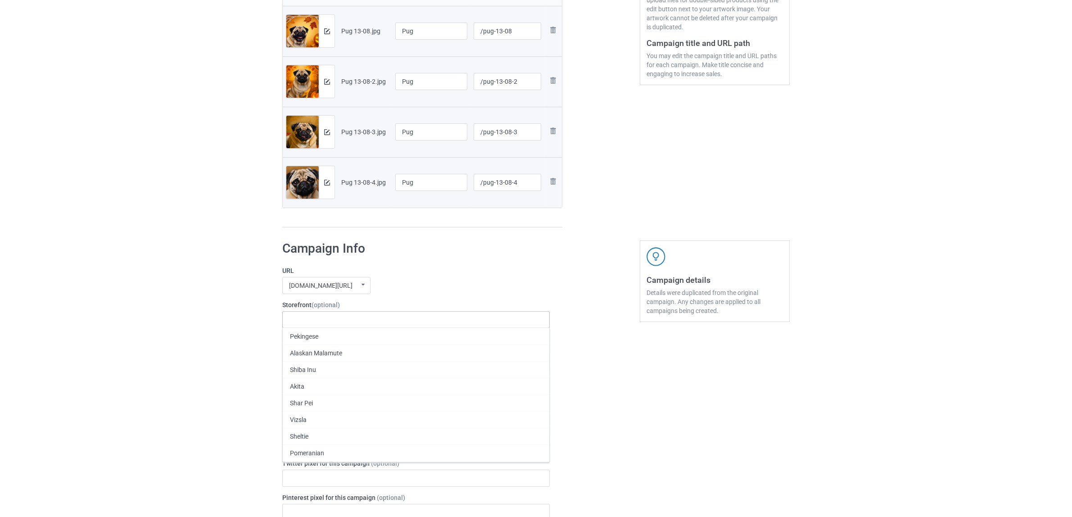
paste input "Pug"
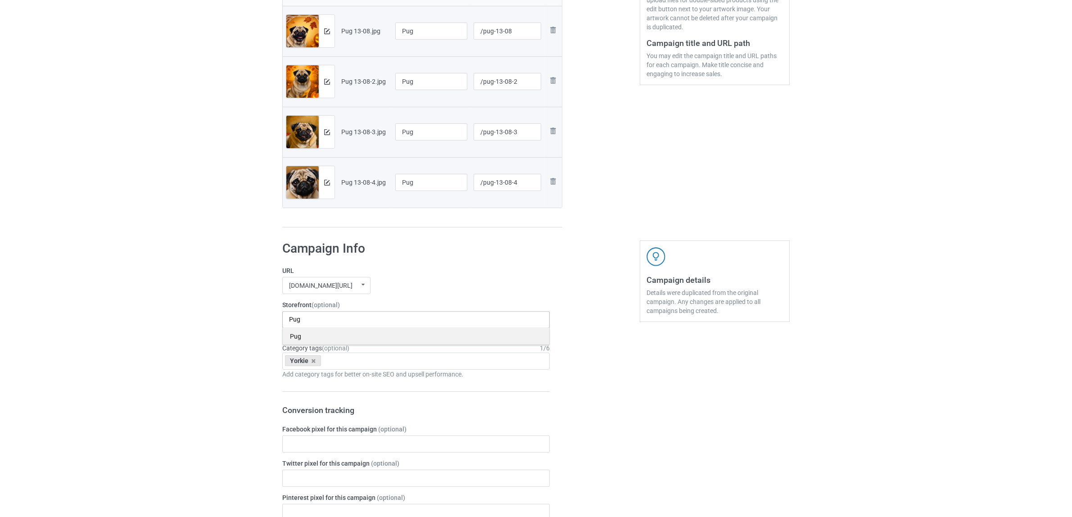
type input "Pug"
click at [305, 338] on div "Pug" at bounding box center [416, 336] width 267 height 17
click at [312, 362] on icon at bounding box center [314, 361] width 5 height 6
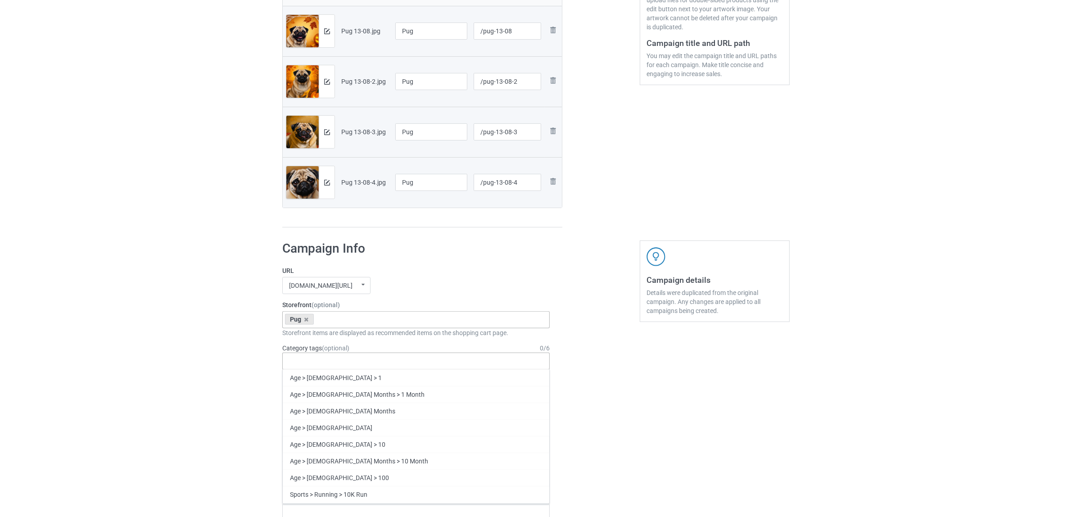
paste input "Pug"
type input "Pug"
click at [302, 397] on div "Pug" at bounding box center [416, 394] width 267 height 17
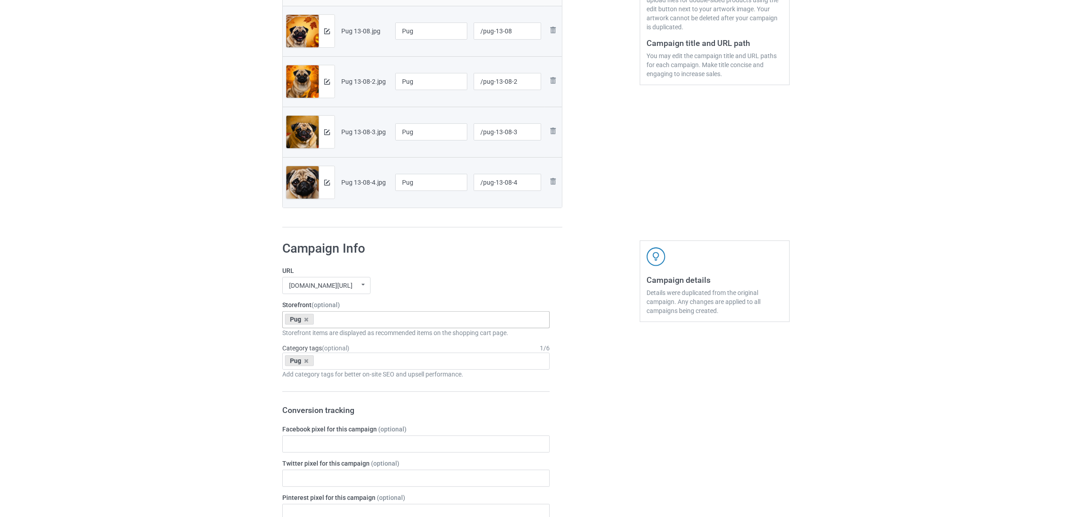
click at [157, 348] on div "Bulk duplicate campaign Campaign to duplicate Yorkie Original Artwork 5500x7500…" at bounding box center [536, 436] width 1072 height 1273
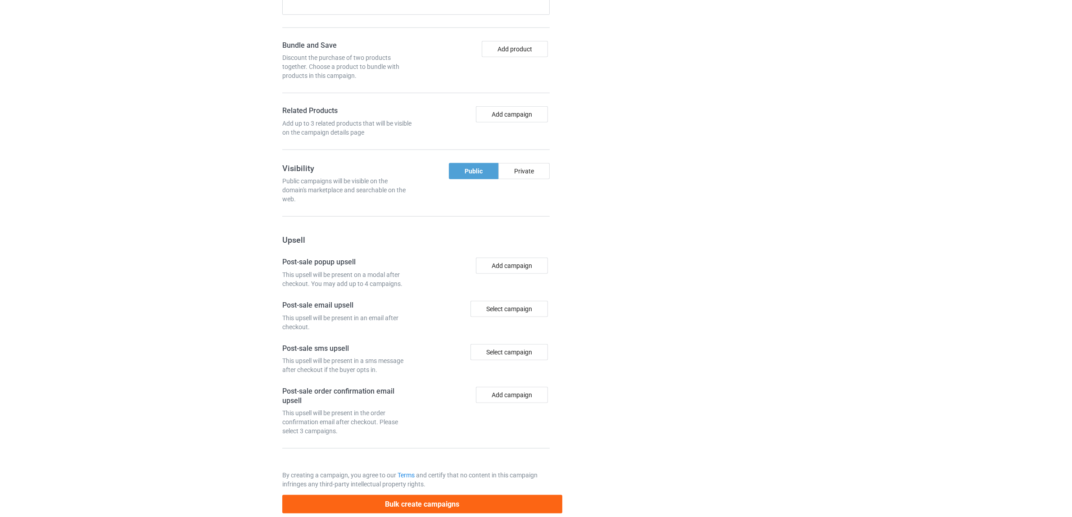
scroll to position [784, 0]
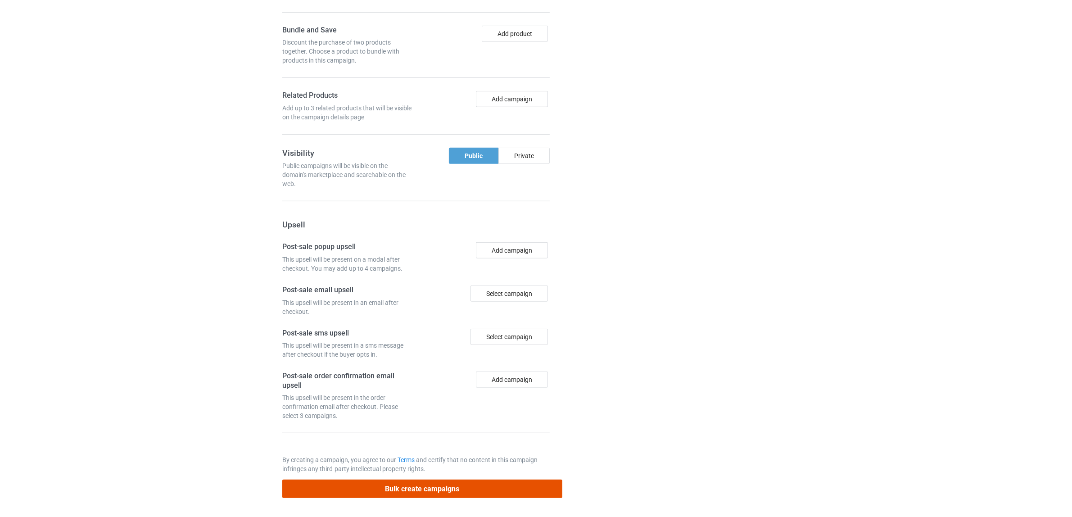
click at [412, 483] on button "Bulk create campaigns" at bounding box center [422, 489] width 280 height 18
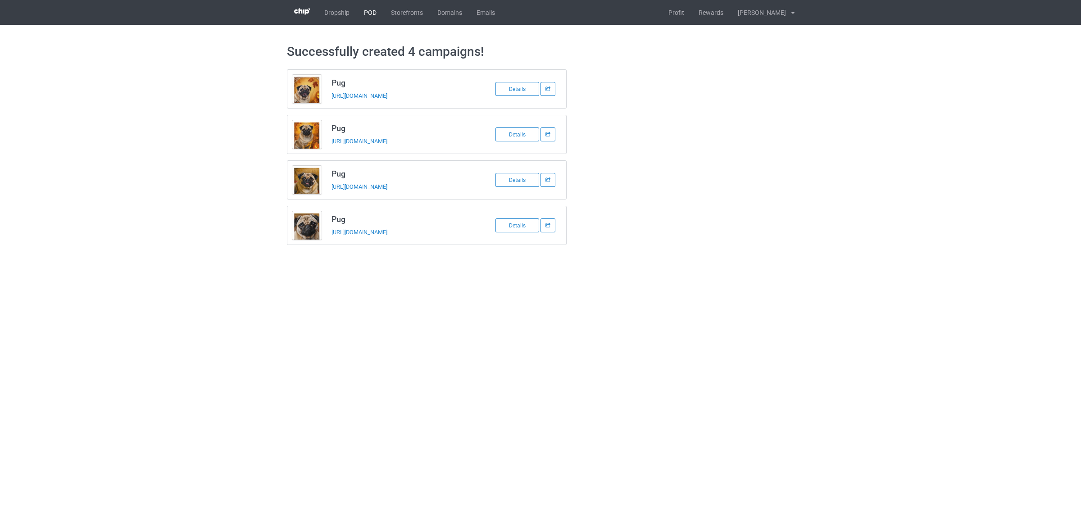
click at [373, 14] on link "POD" at bounding box center [370, 12] width 27 height 25
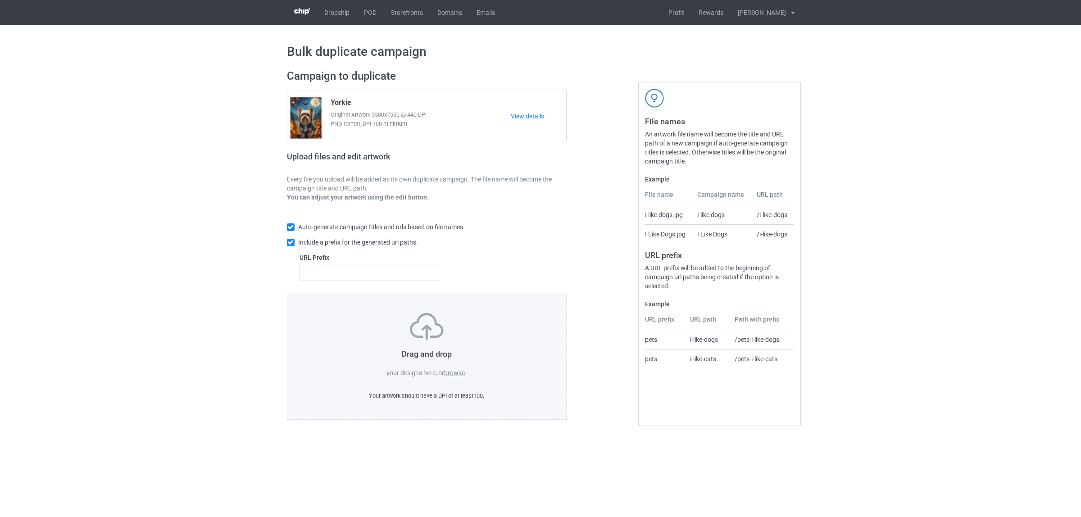
click at [456, 371] on label "browse" at bounding box center [454, 372] width 21 height 7
click at [0, 0] on input "browse" at bounding box center [0, 0] width 0 height 0
click at [458, 371] on label "browse" at bounding box center [454, 372] width 21 height 7
click at [0, 0] on input "browse" at bounding box center [0, 0] width 0 height 0
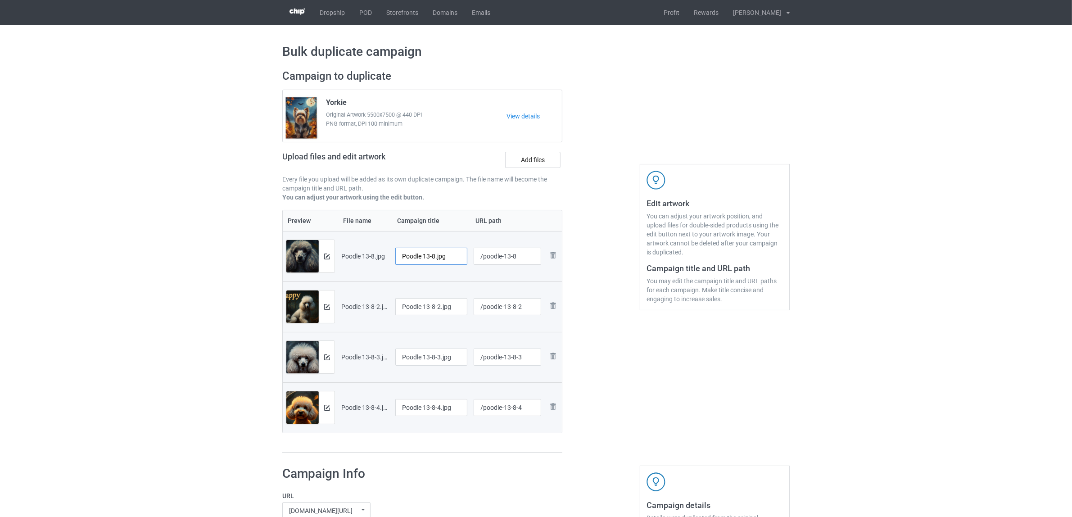
drag, startPoint x: 424, startPoint y: 255, endPoint x: 466, endPoint y: 254, distance: 42.3
click at [466, 254] on input "Poodle 13-8.jpg" at bounding box center [431, 256] width 72 height 17
click at [410, 258] on input "Poodle" at bounding box center [431, 256] width 72 height 17
type input "Poodle"
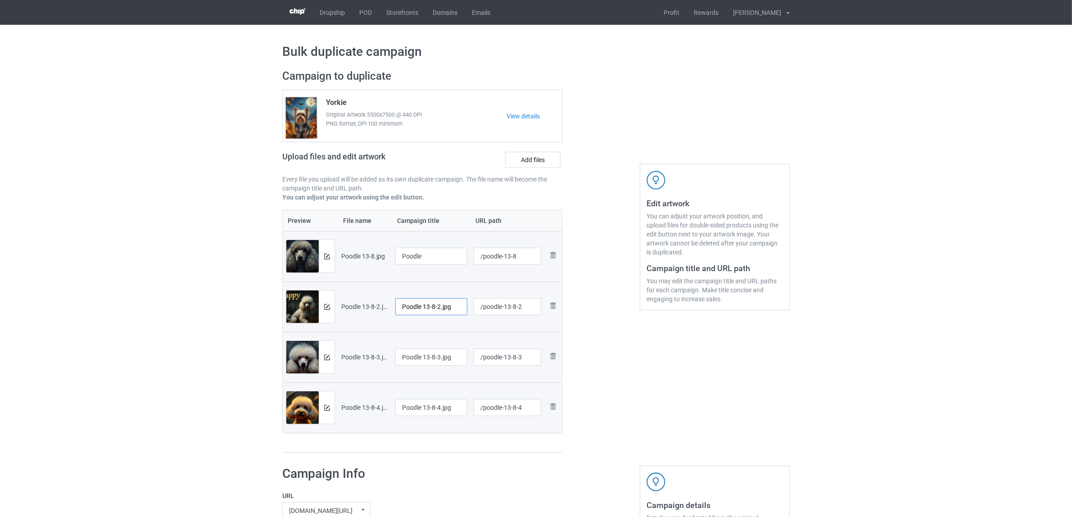
click at [453, 304] on input "Poodle 13-8-2.jpg" at bounding box center [431, 306] width 72 height 17
paste input "text"
click at [408, 310] on input "Poodle" at bounding box center [431, 306] width 72 height 17
type input "Poodle"
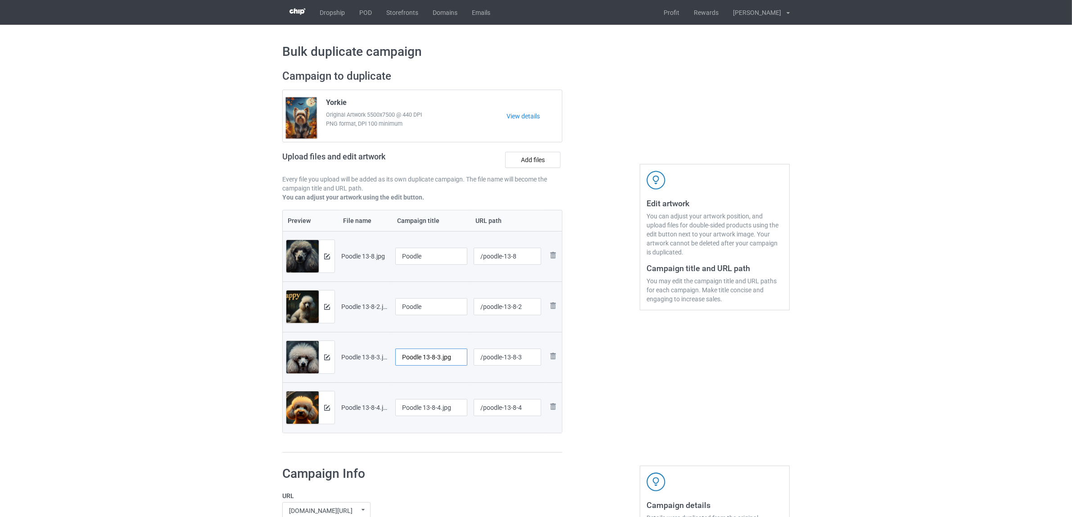
click at [424, 354] on input "Poodle 13-8-3.jpg" at bounding box center [431, 357] width 72 height 17
paste input "text"
type input "Poodle"
click at [422, 406] on input "Poodle 13-8-4.jpg" at bounding box center [431, 407] width 72 height 17
paste input "text"
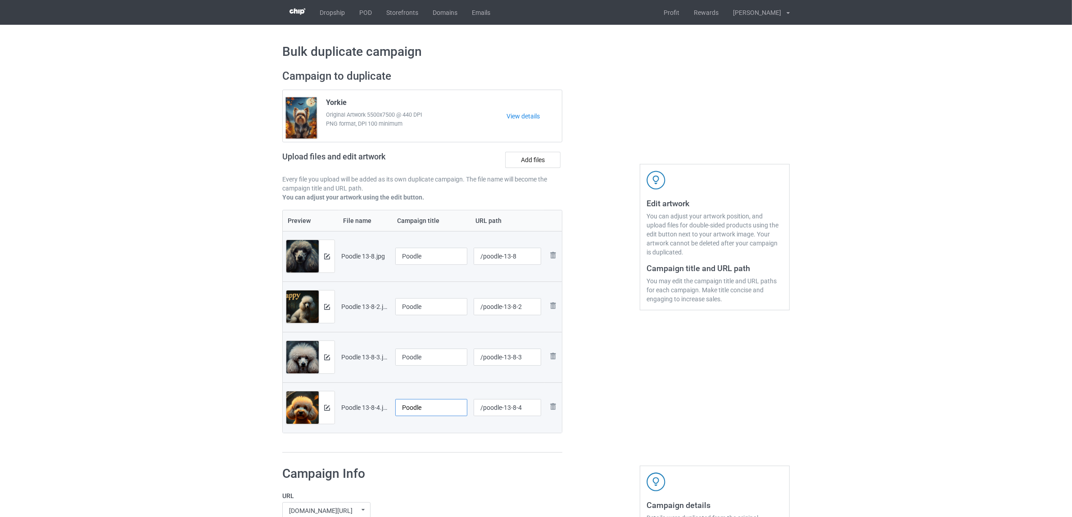
type input "Poodle"
click at [421, 439] on div "Preview File name Campaign title URL path Preview and edit artwork Poodle 13-8.…" at bounding box center [422, 331] width 280 height 243
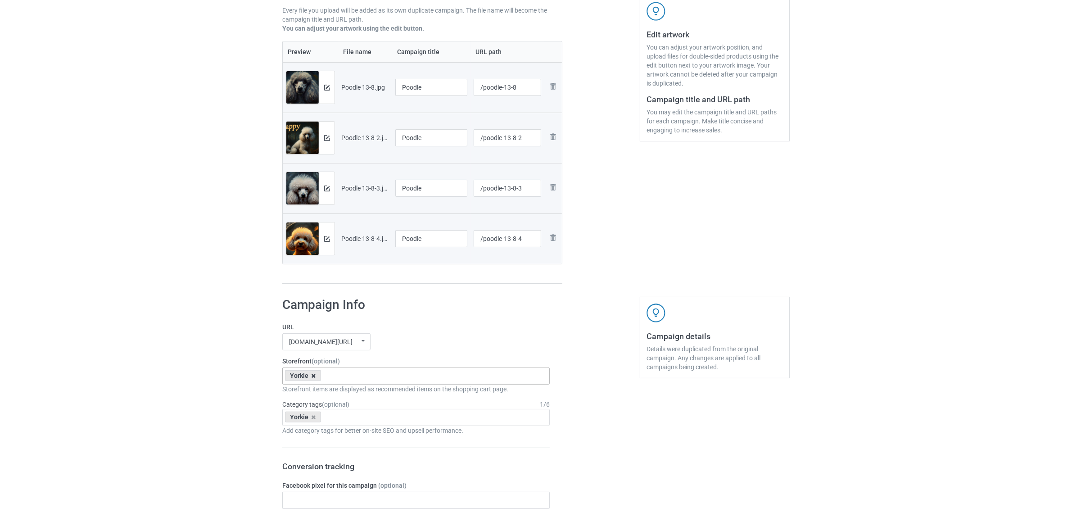
click at [313, 376] on icon at bounding box center [314, 376] width 5 height 6
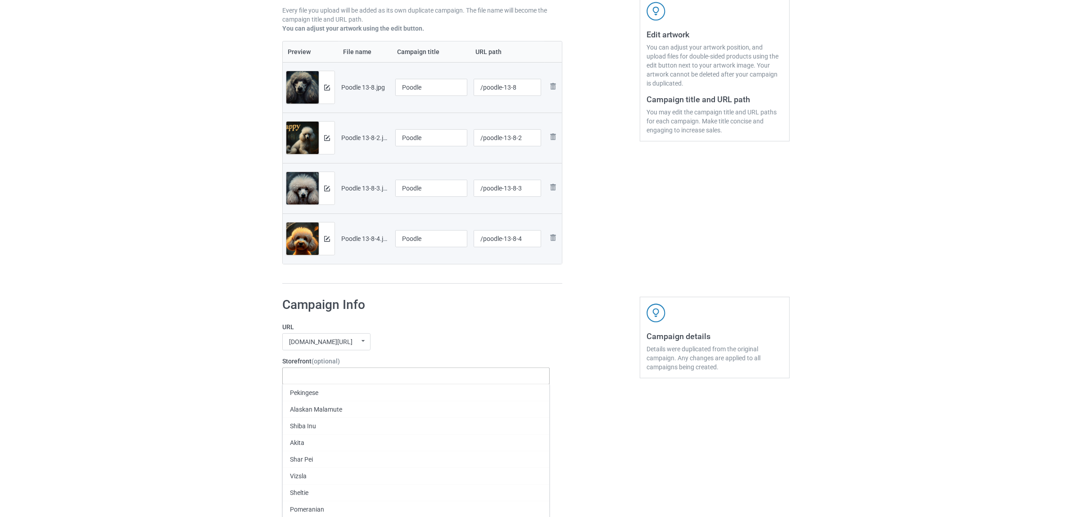
paste input "Poodle"
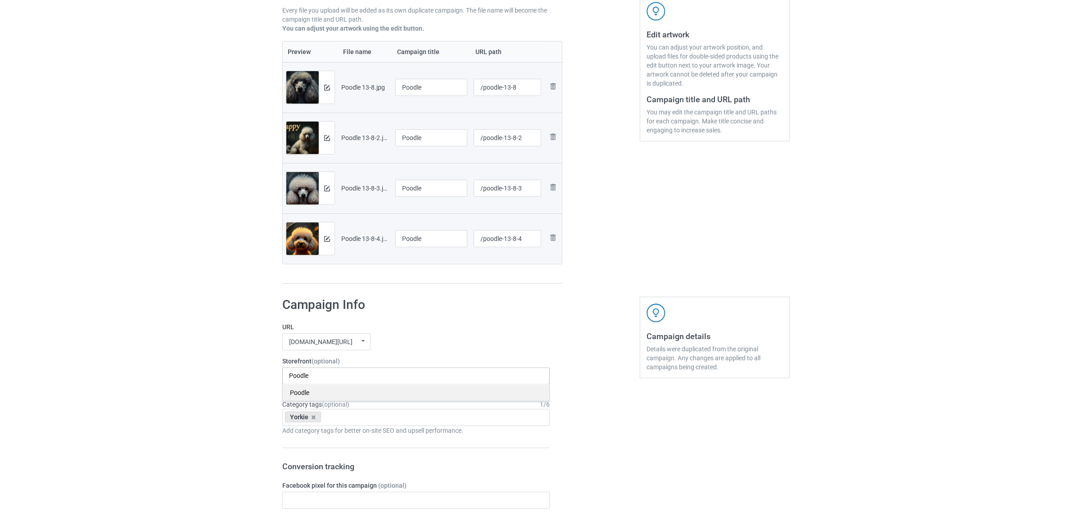
type input "Poodle"
click at [300, 394] on div "Poodle" at bounding box center [416, 392] width 267 height 17
click at [313, 417] on icon at bounding box center [314, 417] width 5 height 6
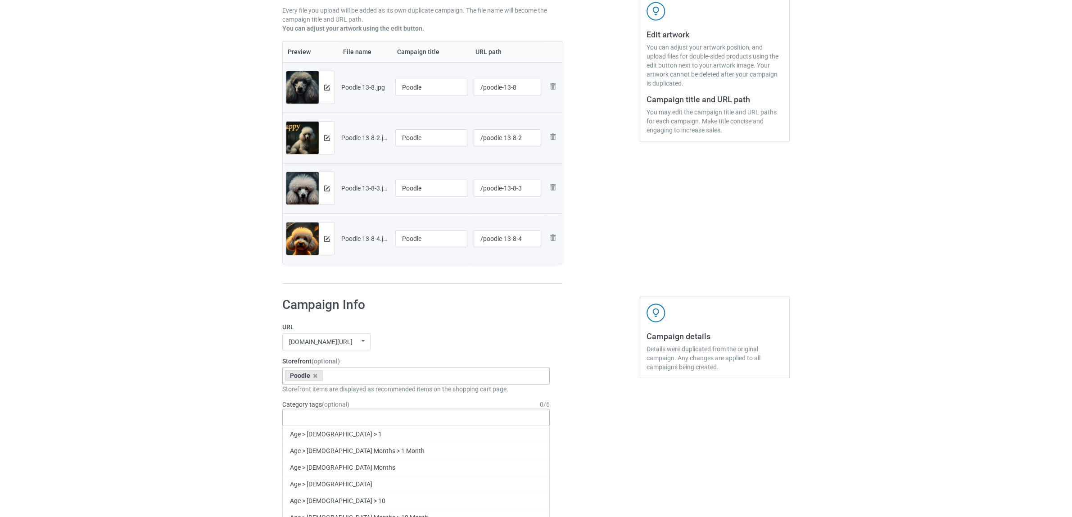
paste input "Poodle"
type input "Poodle"
click at [298, 447] on div "Poodle" at bounding box center [416, 450] width 267 height 17
click at [176, 399] on div "Bulk duplicate campaign Campaign to duplicate Yorkie Original Artwork 5500x7500…" at bounding box center [536, 492] width 1072 height 1273
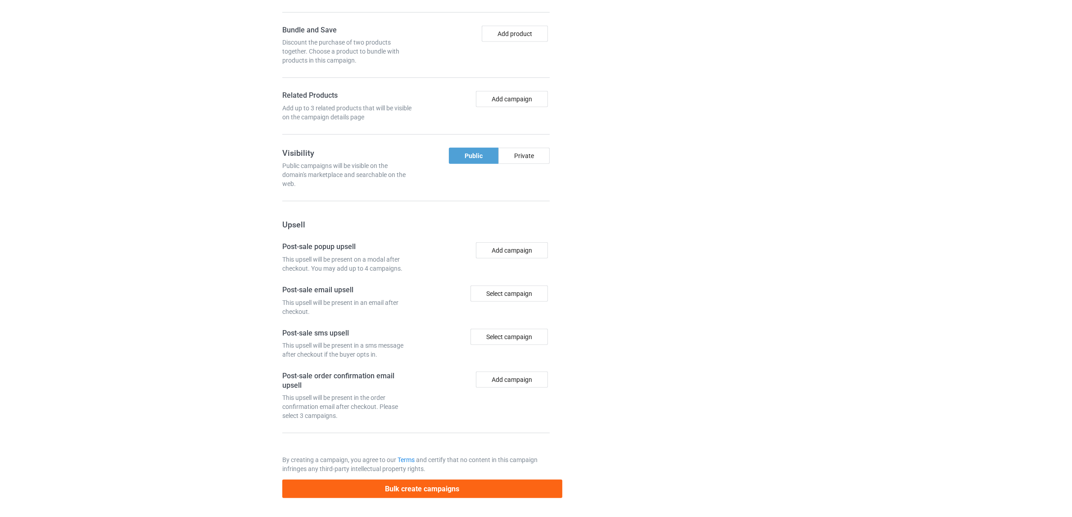
scroll to position [784, 0]
click at [421, 489] on button "Bulk create campaigns" at bounding box center [422, 489] width 280 height 18
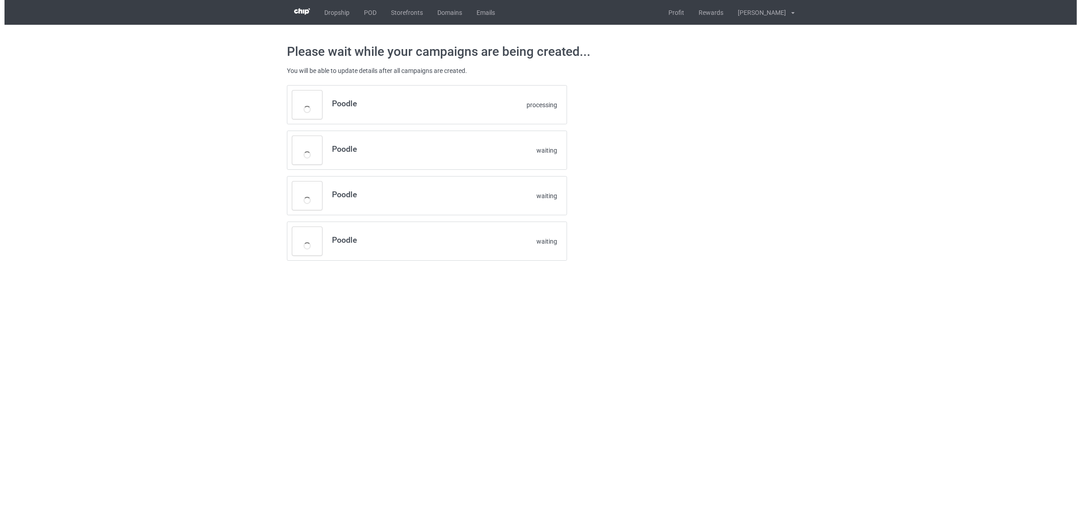
scroll to position [0, 0]
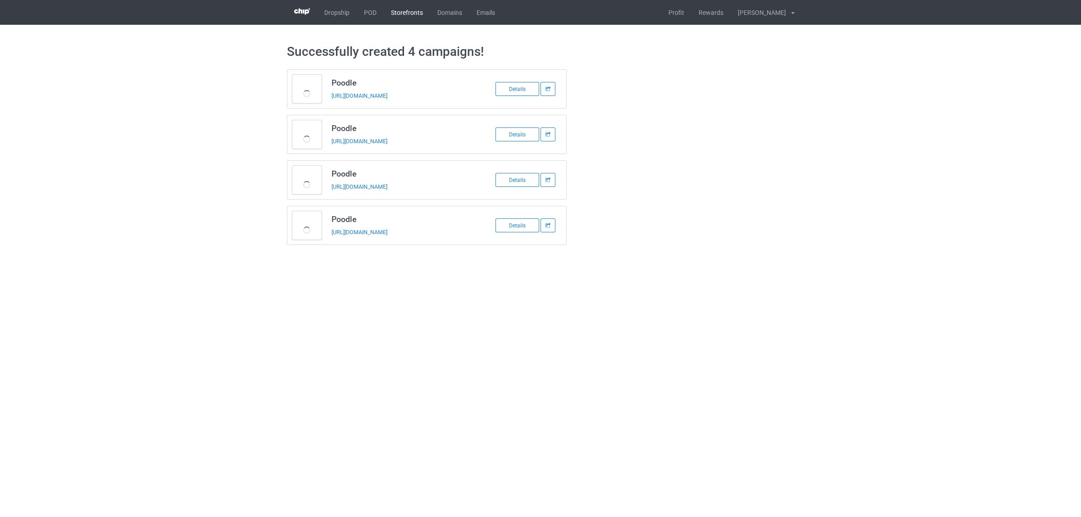
drag, startPoint x: 367, startPoint y: 10, endPoint x: 411, endPoint y: 0, distance: 45.3
click at [366, 10] on link "POD" at bounding box center [370, 12] width 27 height 25
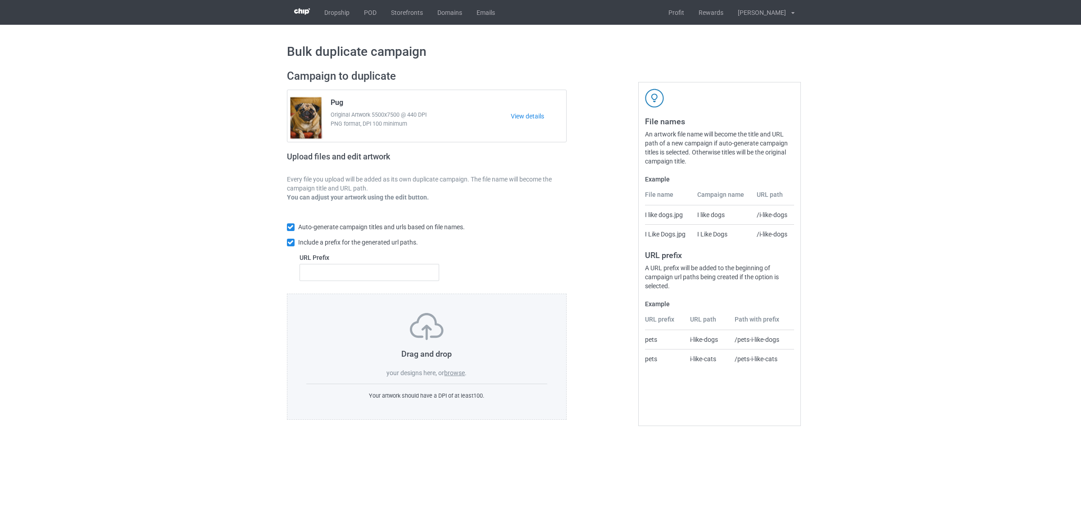
click at [456, 371] on label "browse" at bounding box center [454, 372] width 21 height 7
click at [0, 0] on input "browse" at bounding box center [0, 0] width 0 height 0
